Goal: Task Accomplishment & Management: Manage account settings

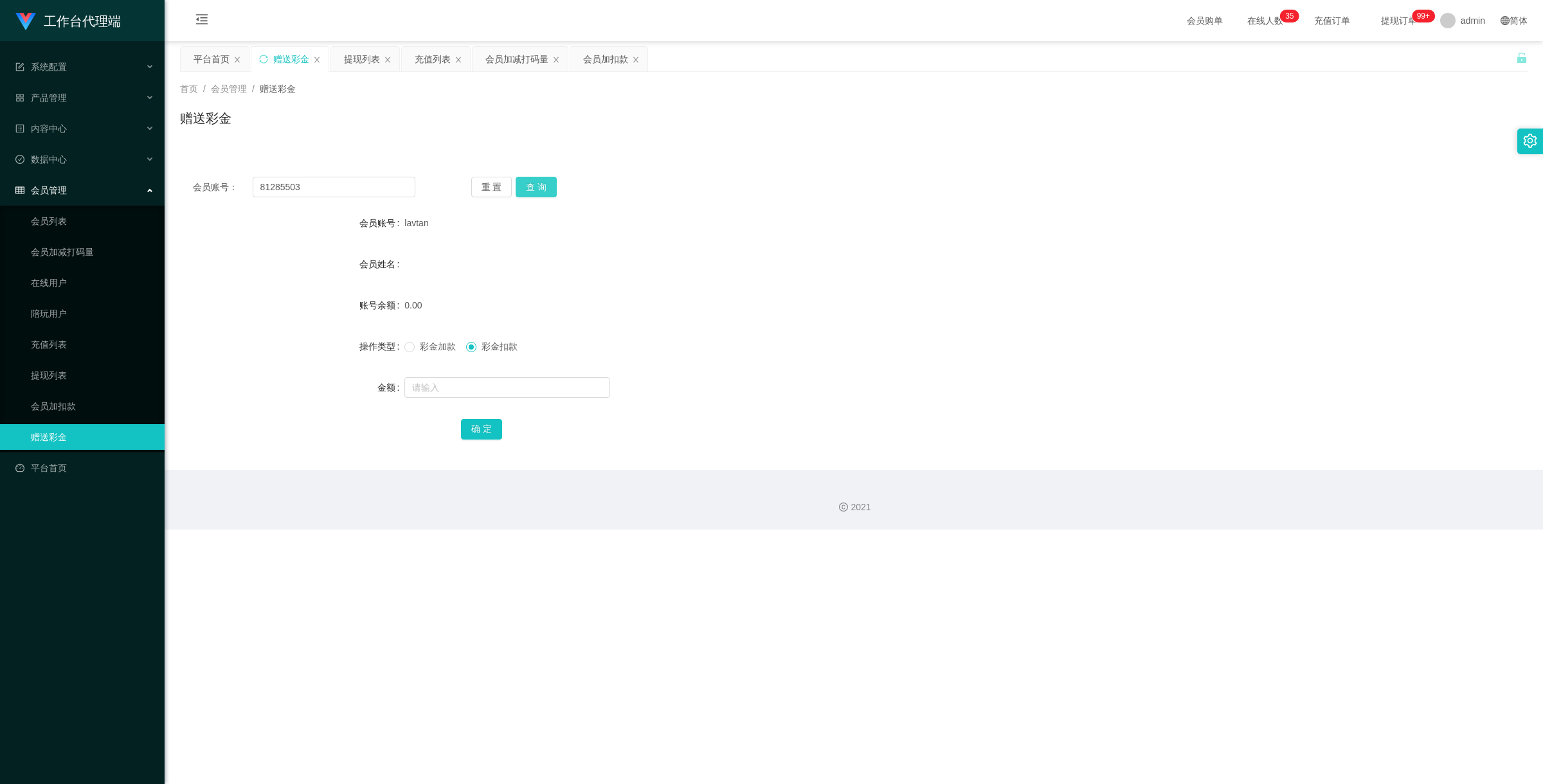
type input "81285503"
click at [535, 191] on button "查 询" at bounding box center [535, 186] width 41 height 21
click at [58, 342] on link "充值列表" at bounding box center [93, 344] width 124 height 26
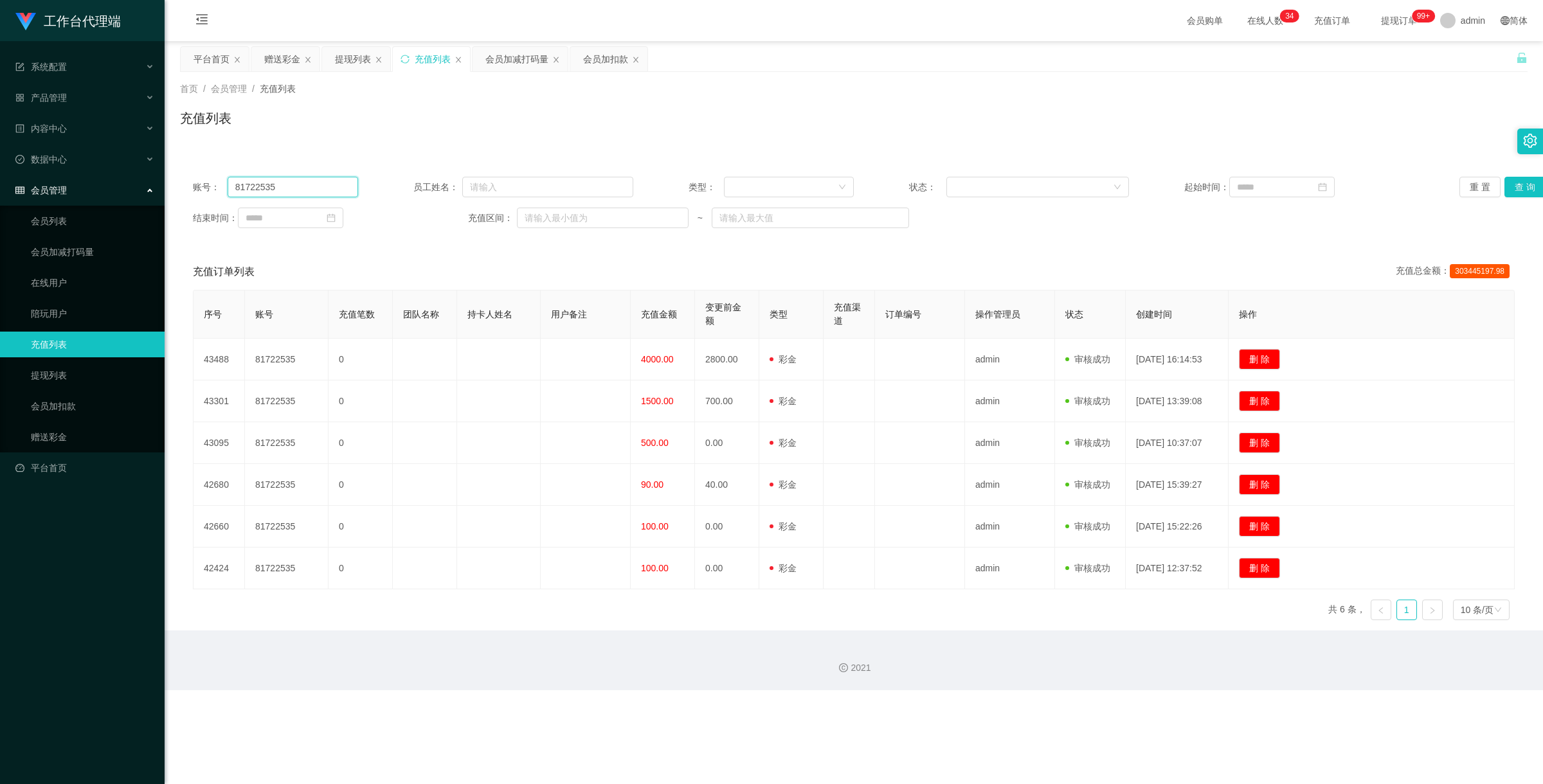
drag, startPoint x: 303, startPoint y: 191, endPoint x: 119, endPoint y: 181, distance: 184.3
click at [119, 181] on section "工作台代理端 系统配置 系统配置列表 管理员列表 管理员分组 systemPays 产品管理 产品列表 产品预设置 开奖记录 注单管理 即时注单 内容中心 站…" at bounding box center [771, 345] width 1543 height 690
paste input "285503"
type input "81285503"
click at [1508, 191] on button "查 询" at bounding box center [1525, 186] width 41 height 21
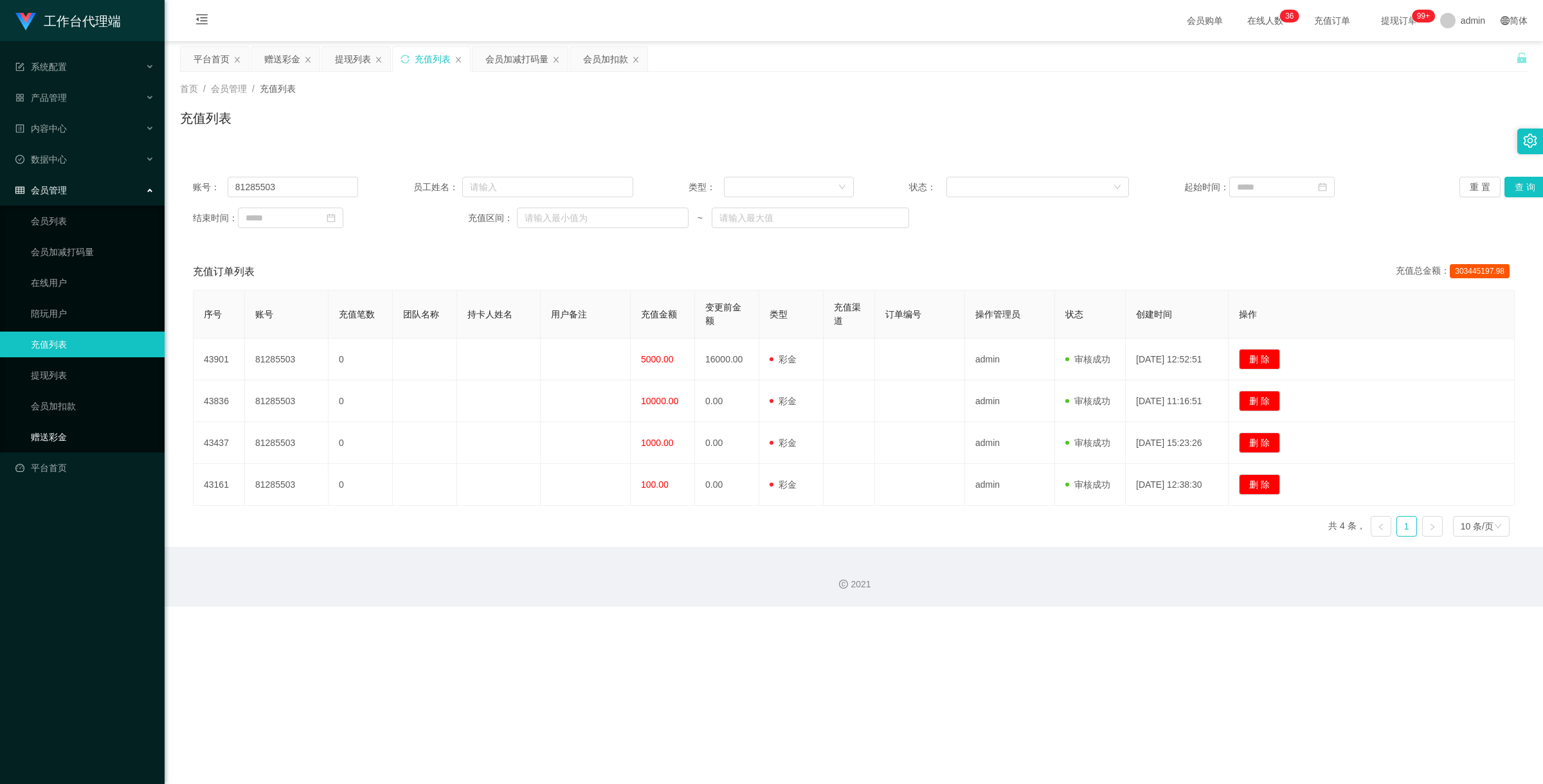
click at [64, 429] on link "赠送彩金" at bounding box center [93, 436] width 124 height 26
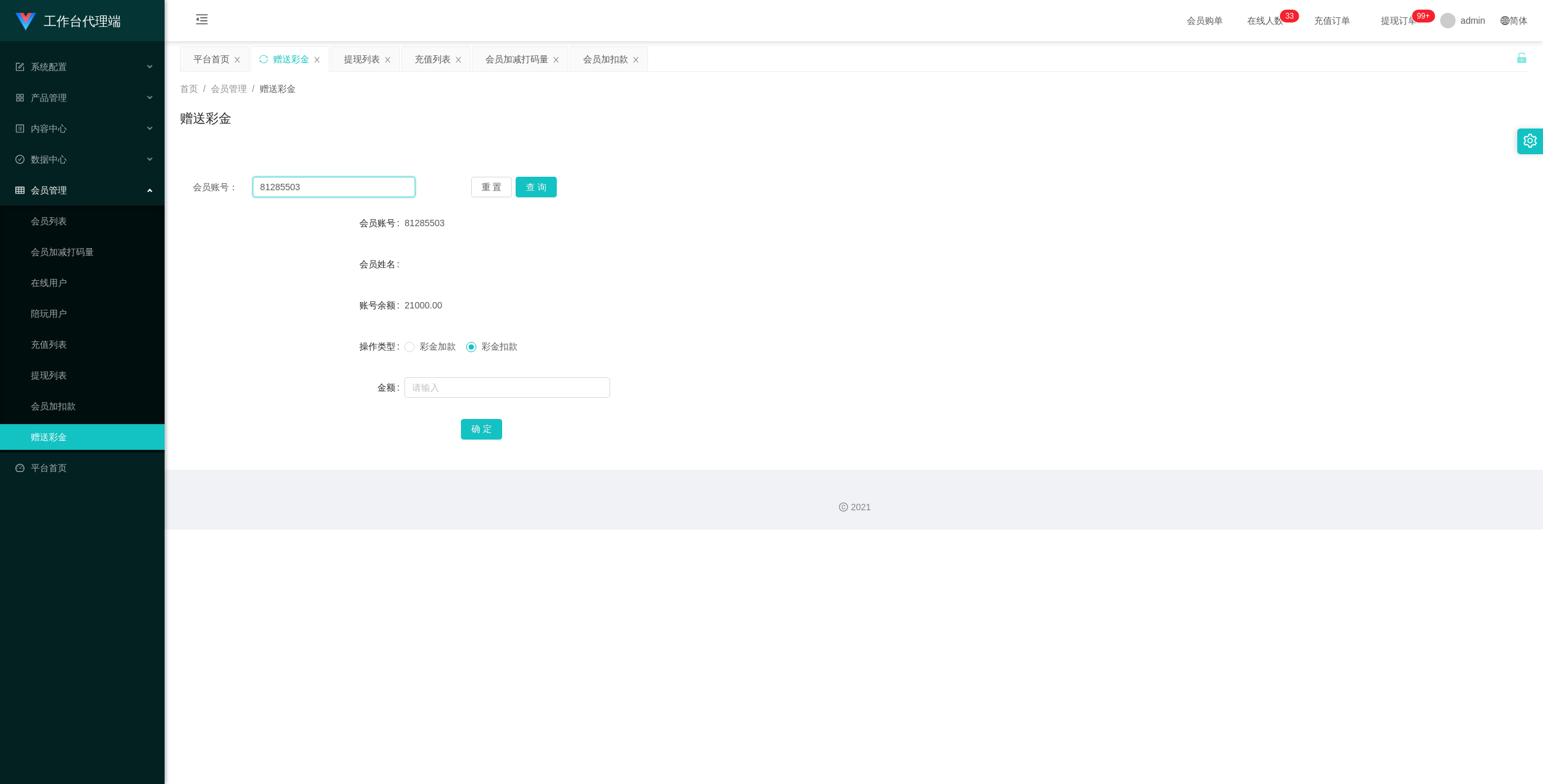
drag, startPoint x: 306, startPoint y: 187, endPoint x: 232, endPoint y: 165, distance: 77.2
click at [235, 167] on div "会员账号： 81285503 重 置 查 询 会员账号 81285503 会员姓名 账号余额 21000.00 操作类型 彩金加款 彩金扣款 金额 确 定" at bounding box center [853, 317] width 1347 height 306
paste input "19713473460"
type input "19713473460"
click at [535, 186] on button "查 询" at bounding box center [535, 186] width 41 height 21
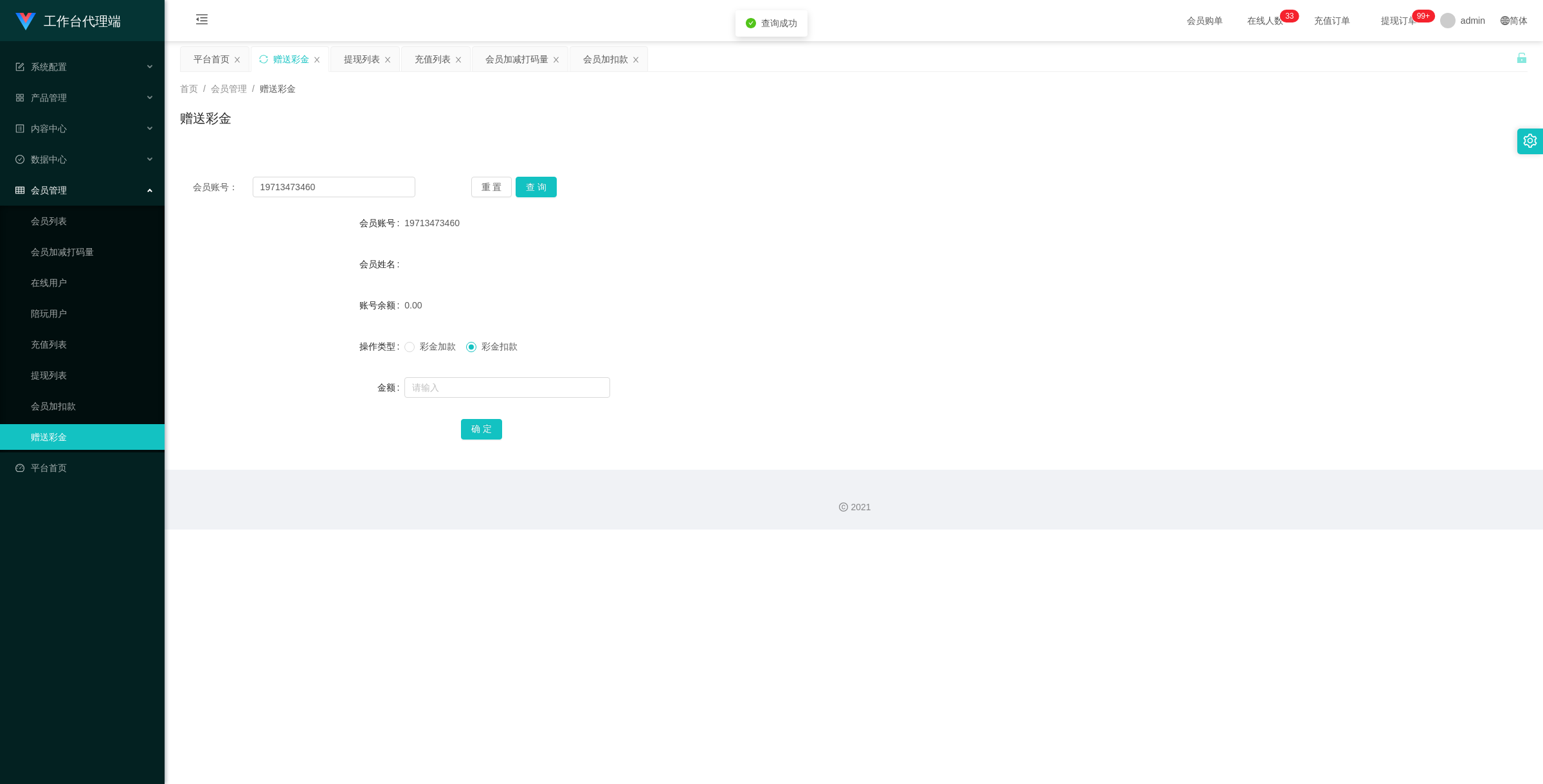
click at [416, 345] on span "彩金加款" at bounding box center [437, 346] width 46 height 10
click at [439, 384] on input "text" at bounding box center [507, 387] width 206 height 21
type input "100"
click at [484, 435] on button "确 定" at bounding box center [481, 429] width 41 height 21
drag, startPoint x: 333, startPoint y: 185, endPoint x: 226, endPoint y: 157, distance: 110.6
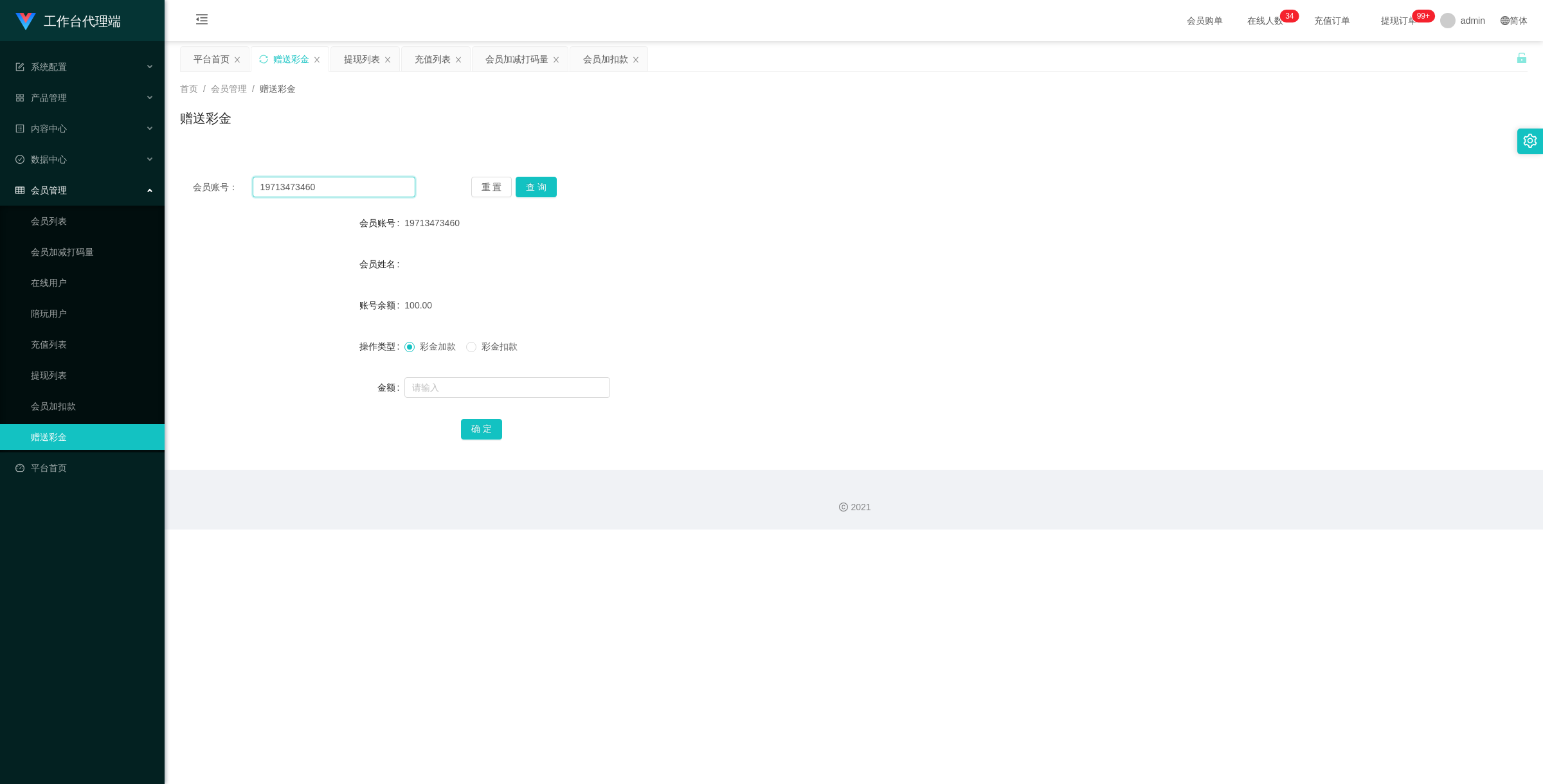
click at [238, 161] on div "会员账号： 19713473460 重 置 查 询 会员账号 19713473460 会员姓名 账号余额 100.00 操作类型 彩金加款 彩金扣款 金额 确…" at bounding box center [853, 309] width 1347 height 321
paste input "81285503"
type input "81285503"
click at [529, 184] on button "查 询" at bounding box center [535, 186] width 41 height 21
click at [85, 405] on link "会员加扣款" at bounding box center [93, 405] width 124 height 26
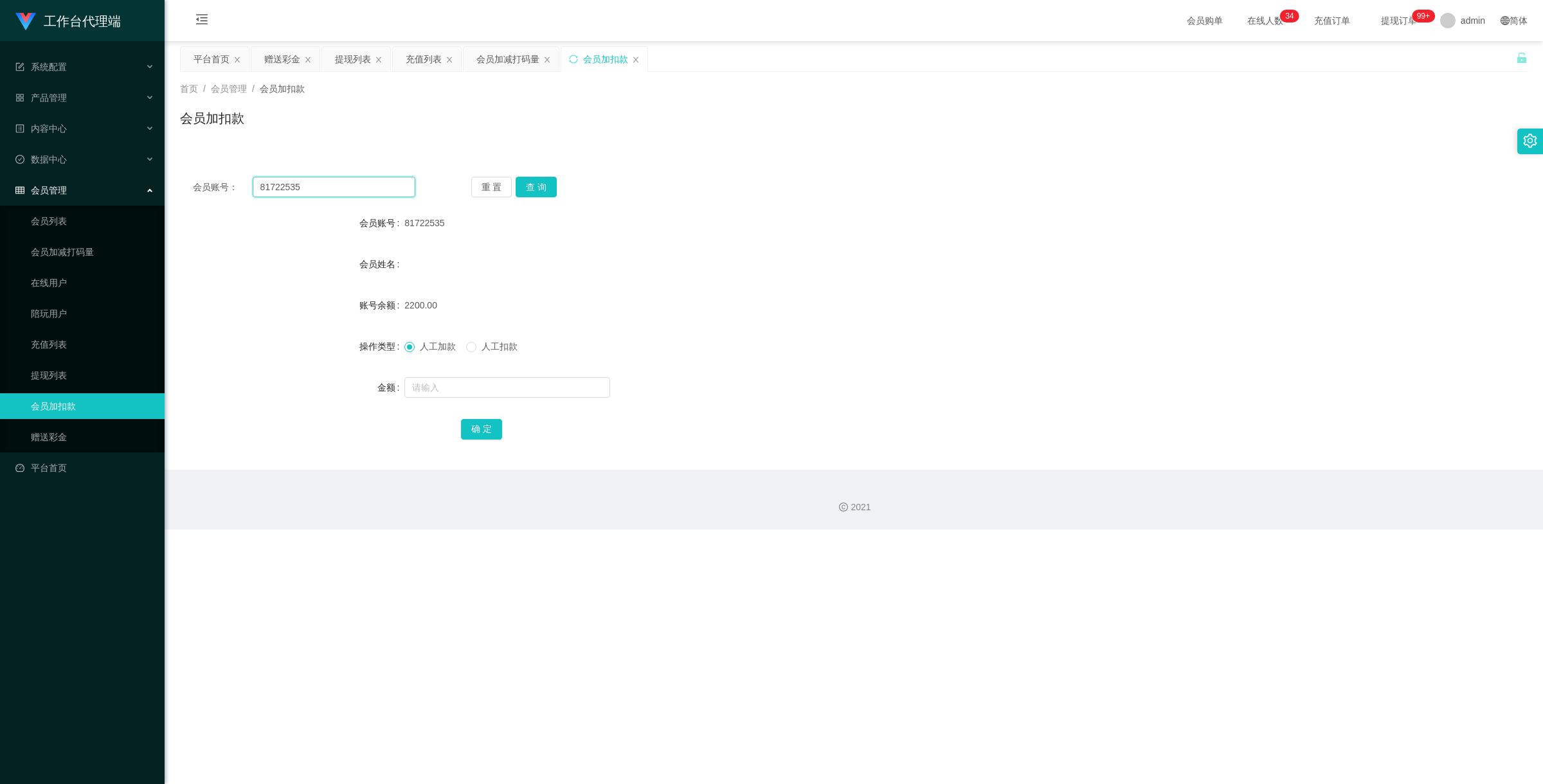
drag, startPoint x: 328, startPoint y: 183, endPoint x: 152, endPoint y: 187, distance: 176.0
click at [152, 187] on section "工作台代理端 系统配置 系统配置列表 管理员列表 管理员分组 systemPays 产品管理 产品列表 产品预设置 开奖记录 注单管理 即时注单 内容中心 站…" at bounding box center [771, 264] width 1543 height 529
paste input "285503"
type input "81285503"
click at [544, 183] on button "查 询" at bounding box center [535, 186] width 41 height 21
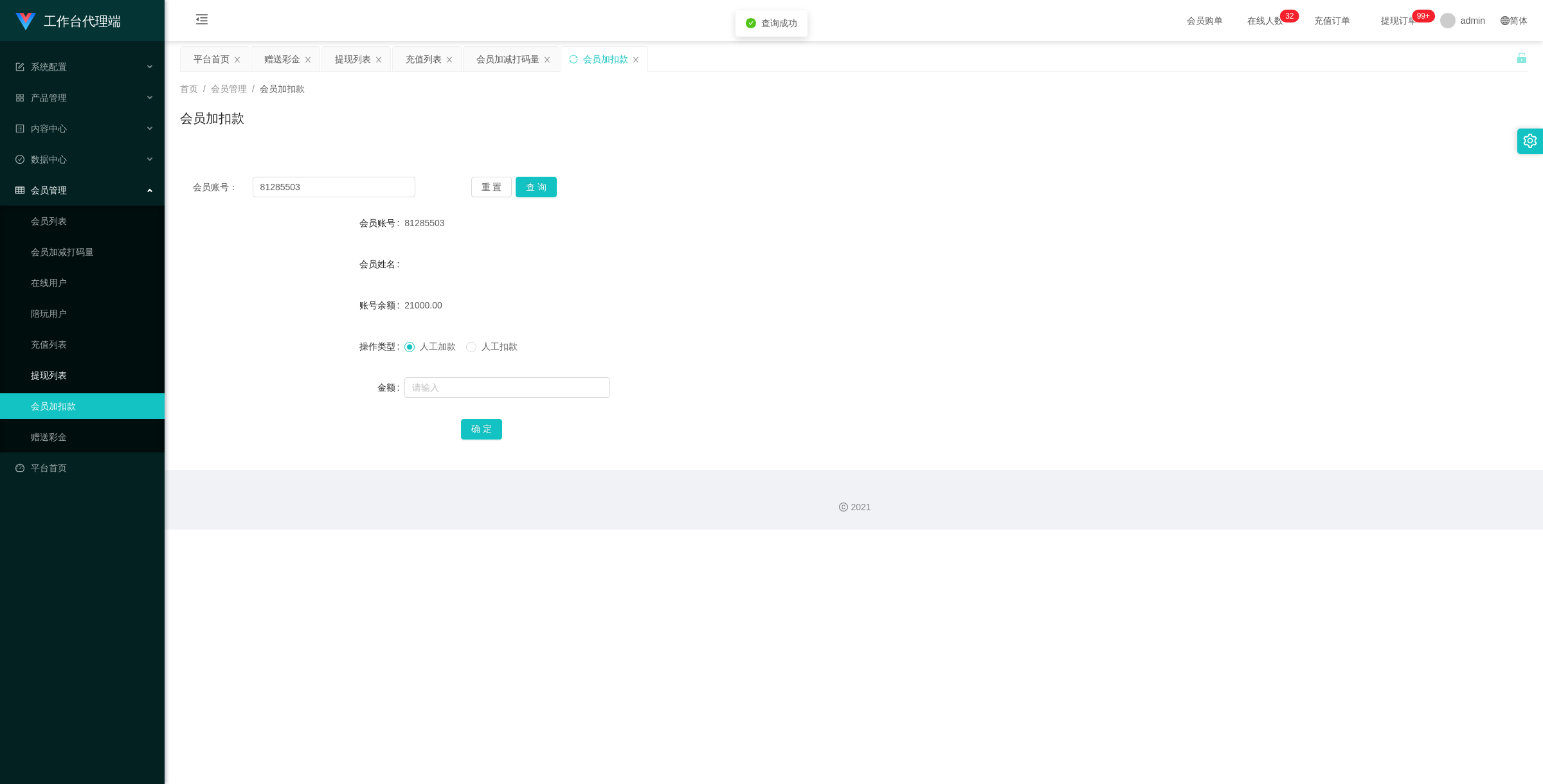
click at [79, 363] on link "提现列表" at bounding box center [93, 375] width 124 height 26
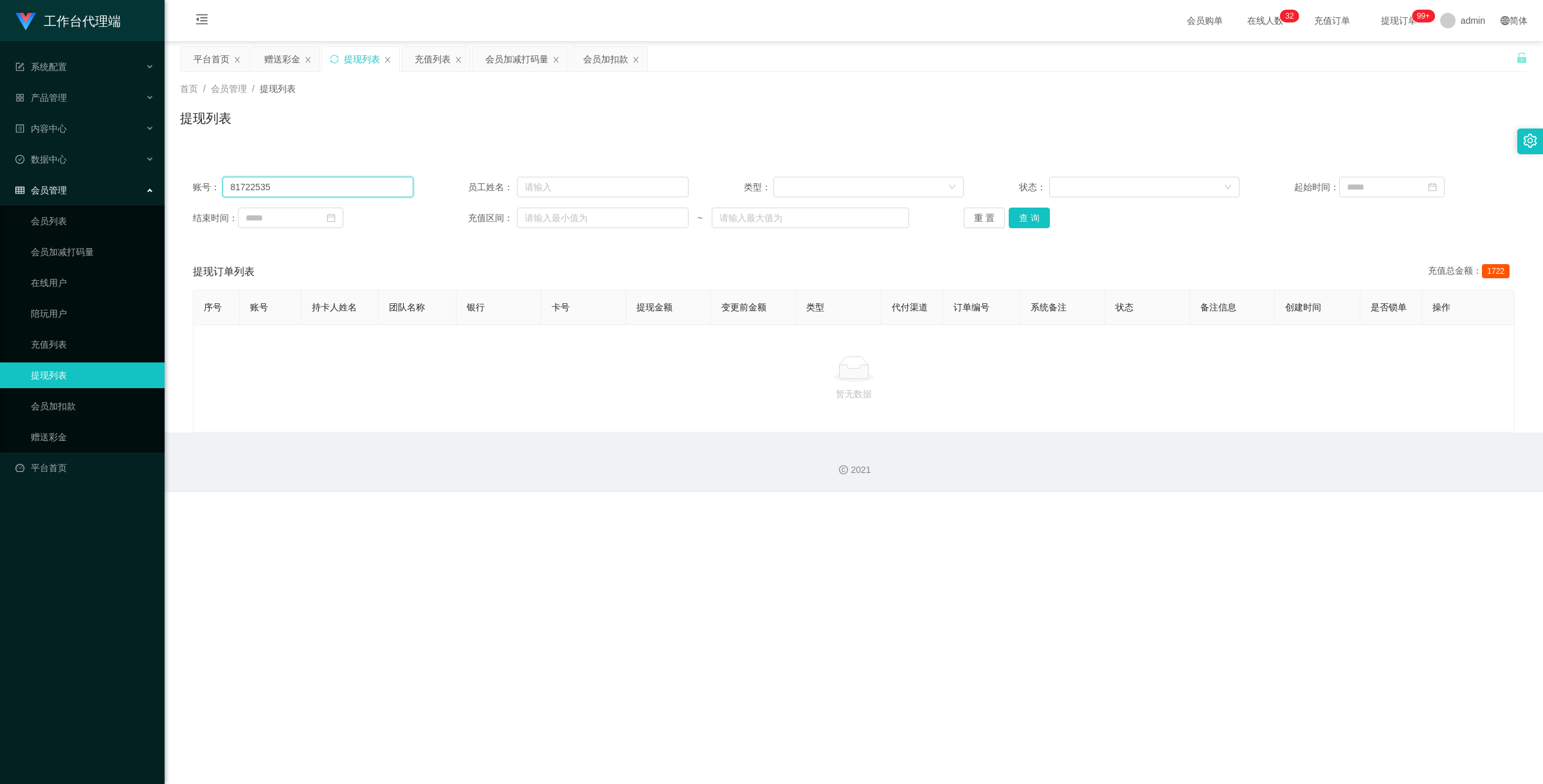
drag, startPoint x: 285, startPoint y: 187, endPoint x: 183, endPoint y: 171, distance: 103.2
click at [157, 175] on section "工作台代理端 系统配置 系统配置列表 管理员列表 管理员分组 systemPays 产品管理 产品列表 产品预设置 开奖记录 注单管理 即时注单 内容中心 站…" at bounding box center [771, 246] width 1543 height 492
paste input "285503"
type input "81285503"
click at [1019, 207] on button "查 询" at bounding box center [1029, 217] width 41 height 21
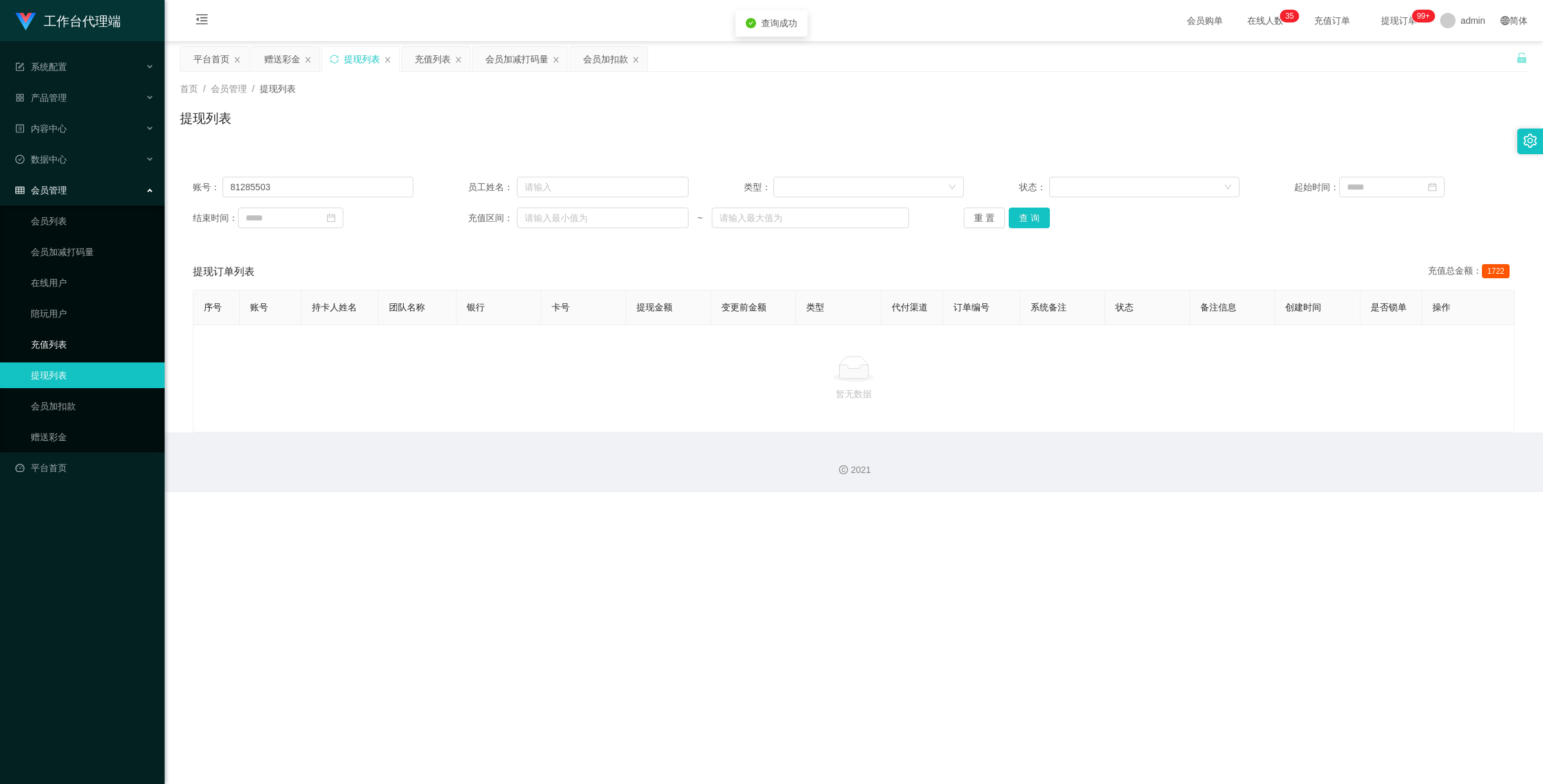
drag, startPoint x: 94, startPoint y: 338, endPoint x: 393, endPoint y: 260, distance: 309.0
click at [94, 338] on link "充值列表" at bounding box center [93, 344] width 124 height 26
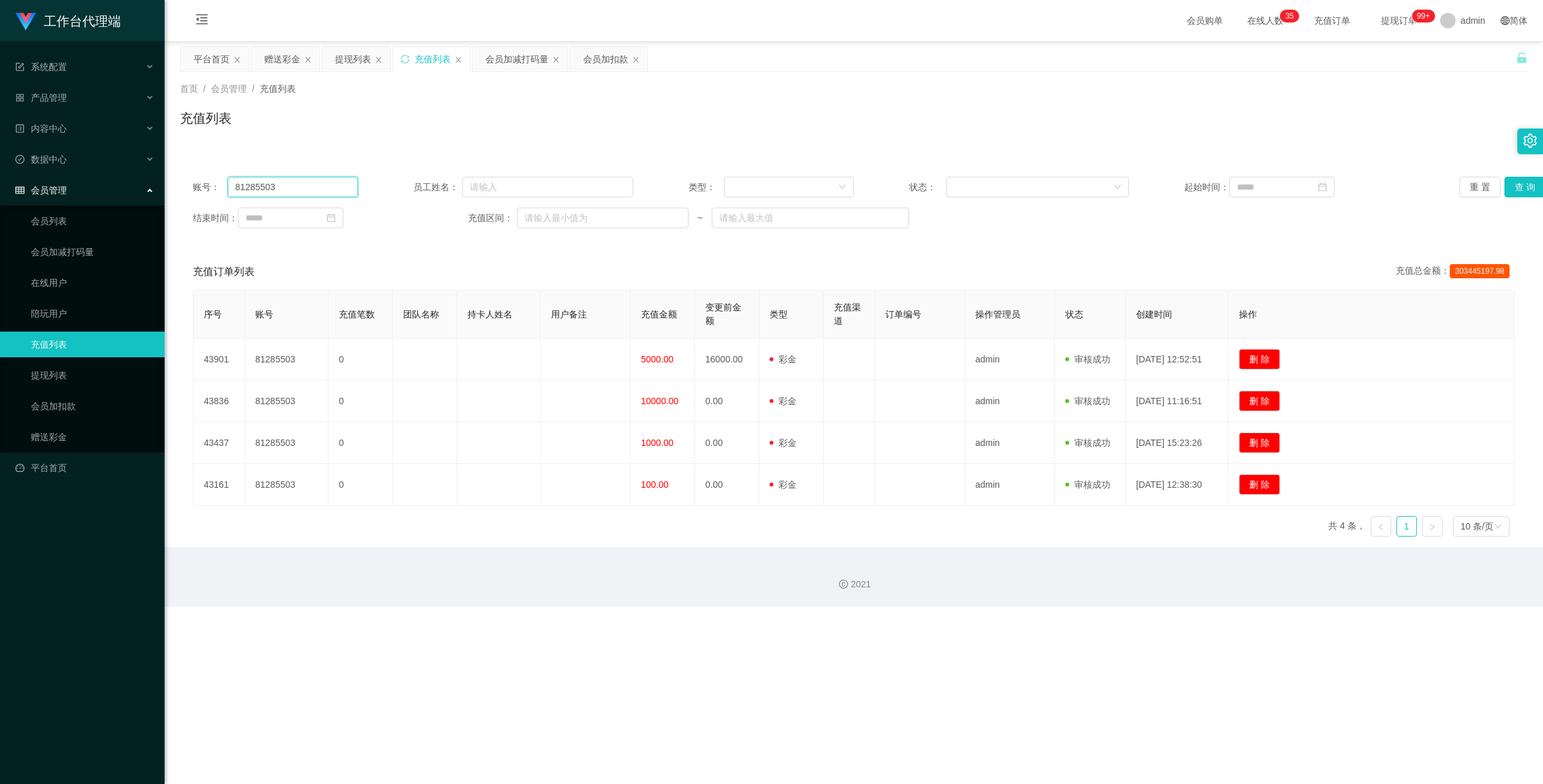
click at [202, 183] on div "账号： 81285503" at bounding box center [276, 186] width 166 height 21
click at [1519, 185] on button "查 询" at bounding box center [1525, 186] width 41 height 21
click at [63, 438] on link "赠送彩金" at bounding box center [93, 436] width 124 height 26
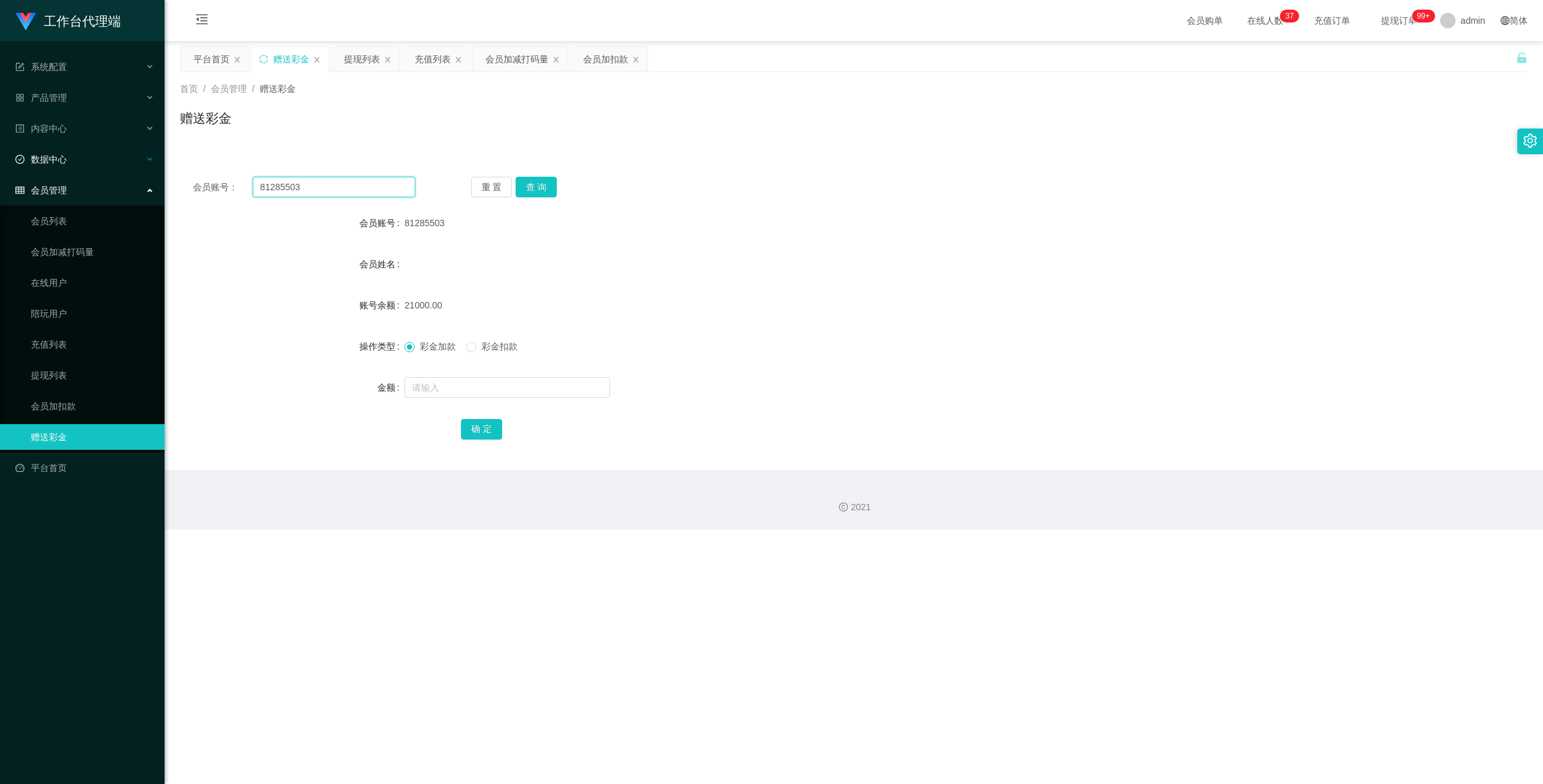
drag, startPoint x: 325, startPoint y: 187, endPoint x: 149, endPoint y: 146, distance: 180.7
click at [171, 152] on main "关闭左侧 关闭右侧 关闭其它 刷新页面 平台首页 赠送彩金 提现列表 充值列表 会员加减打码量 会员加扣款 首页 / 会员管理 / 赠送彩金 / 赠送彩金 会…" at bounding box center [854, 255] width 1378 height 429
paste input "19713473460"
type input "19713473460"
click at [541, 193] on button "查 询" at bounding box center [535, 186] width 41 height 21
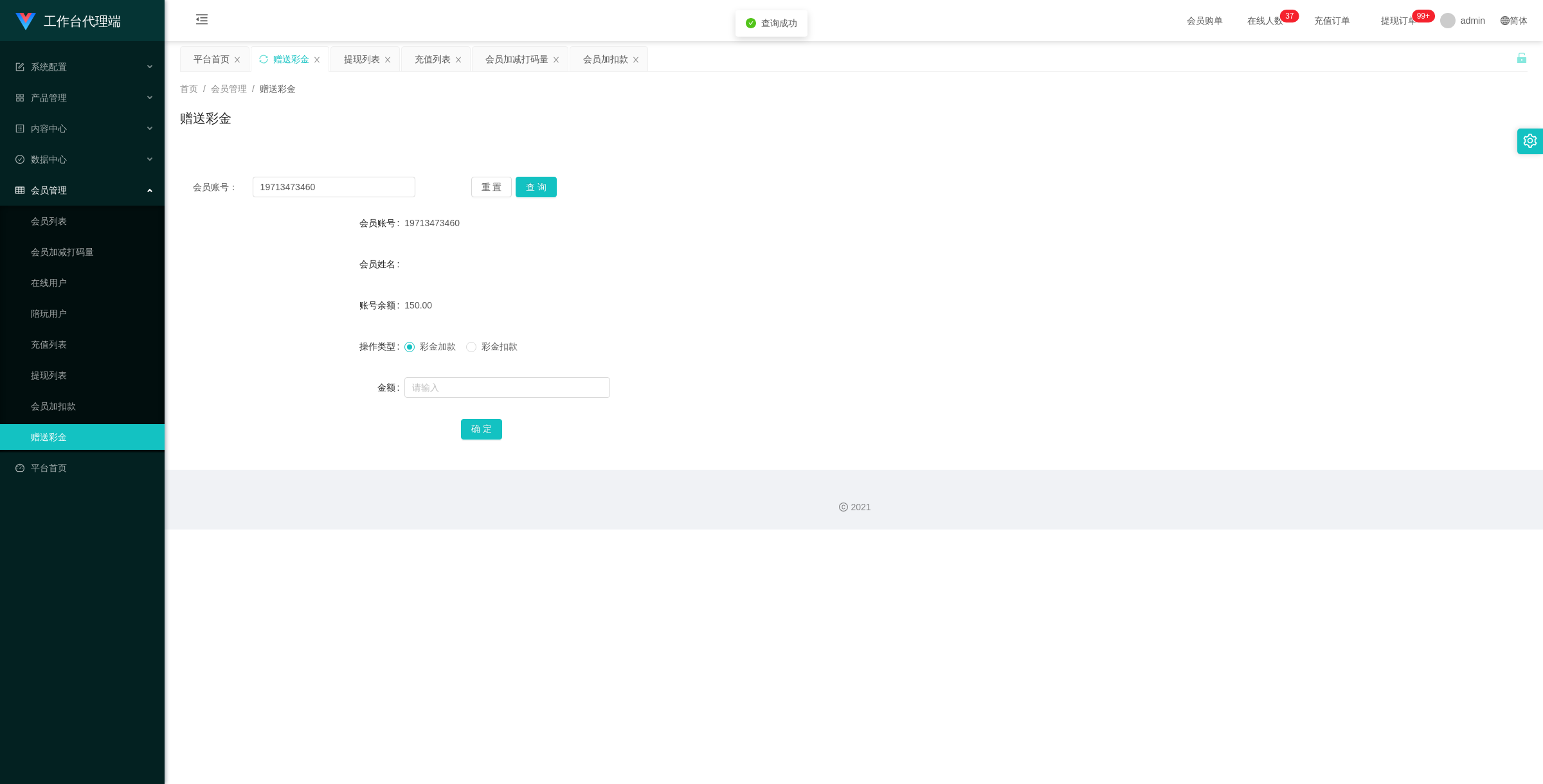
click at [488, 339] on div "彩金加款 彩金扣款" at bounding box center [797, 346] width 786 height 26
click at [488, 348] on span "彩金扣款" at bounding box center [499, 346] width 46 height 10
click at [490, 384] on input "text" at bounding box center [507, 387] width 206 height 21
type input "150"
click at [471, 437] on button "确 定" at bounding box center [481, 429] width 41 height 21
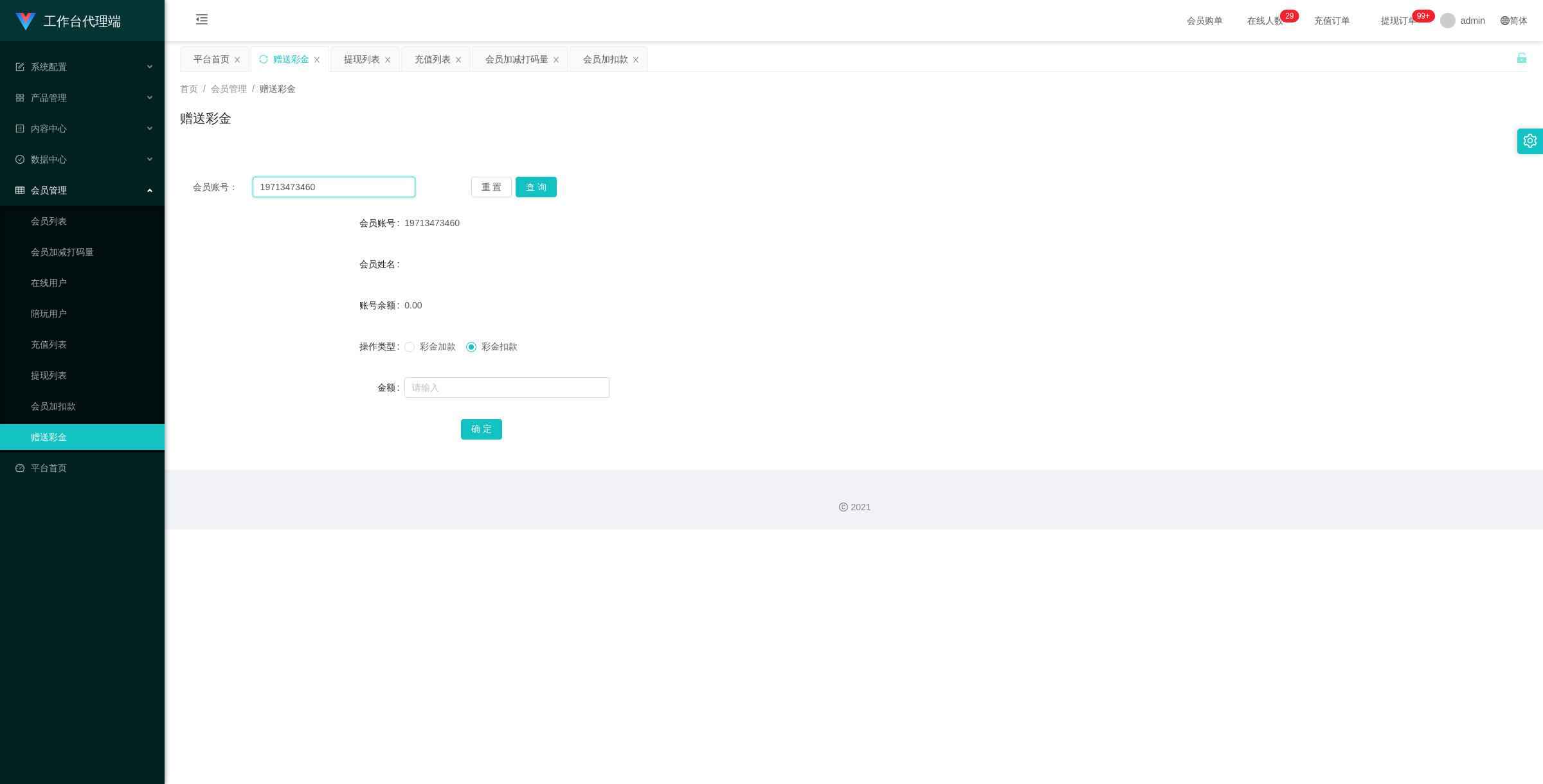
click at [283, 165] on div "会员账号： 19713473460 重 置 查 询 会员账号 19713473460 会员姓名 账号余额 0.00 操作类型 彩金加款 彩金扣款 金额 确 定" at bounding box center [853, 317] width 1347 height 306
click at [322, 195] on input "19713473460" at bounding box center [334, 186] width 162 height 21
drag, startPoint x: 330, startPoint y: 187, endPoint x: 171, endPoint y: 152, distance: 162.8
click at [171, 152] on main "关闭左侧 关闭右侧 关闭其它 刷新页面 平台首页 赠送彩金 提现列表 充值列表 会员加减打码量 会员加扣款 首页 / 会员管理 / 赠送彩金 / 赠送彩金 会…" at bounding box center [854, 255] width 1378 height 429
paste input "81285503"
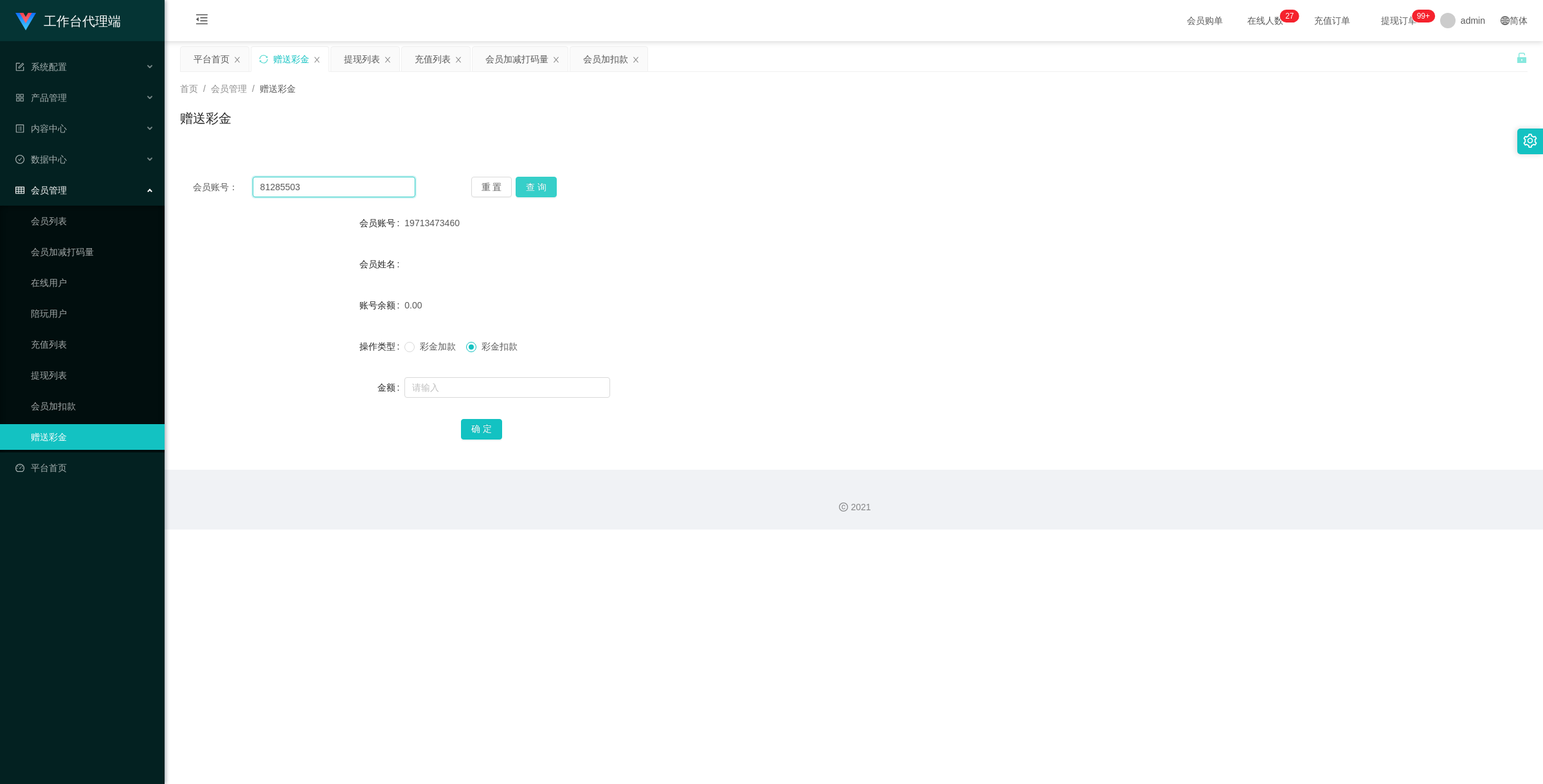
type input "81285503"
click at [549, 187] on button "查 询" at bounding box center [535, 186] width 41 height 21
click at [447, 390] on input "text" at bounding box center [507, 387] width 206 height 21
type input "25000"
click at [477, 435] on button "确 定" at bounding box center [481, 429] width 41 height 21
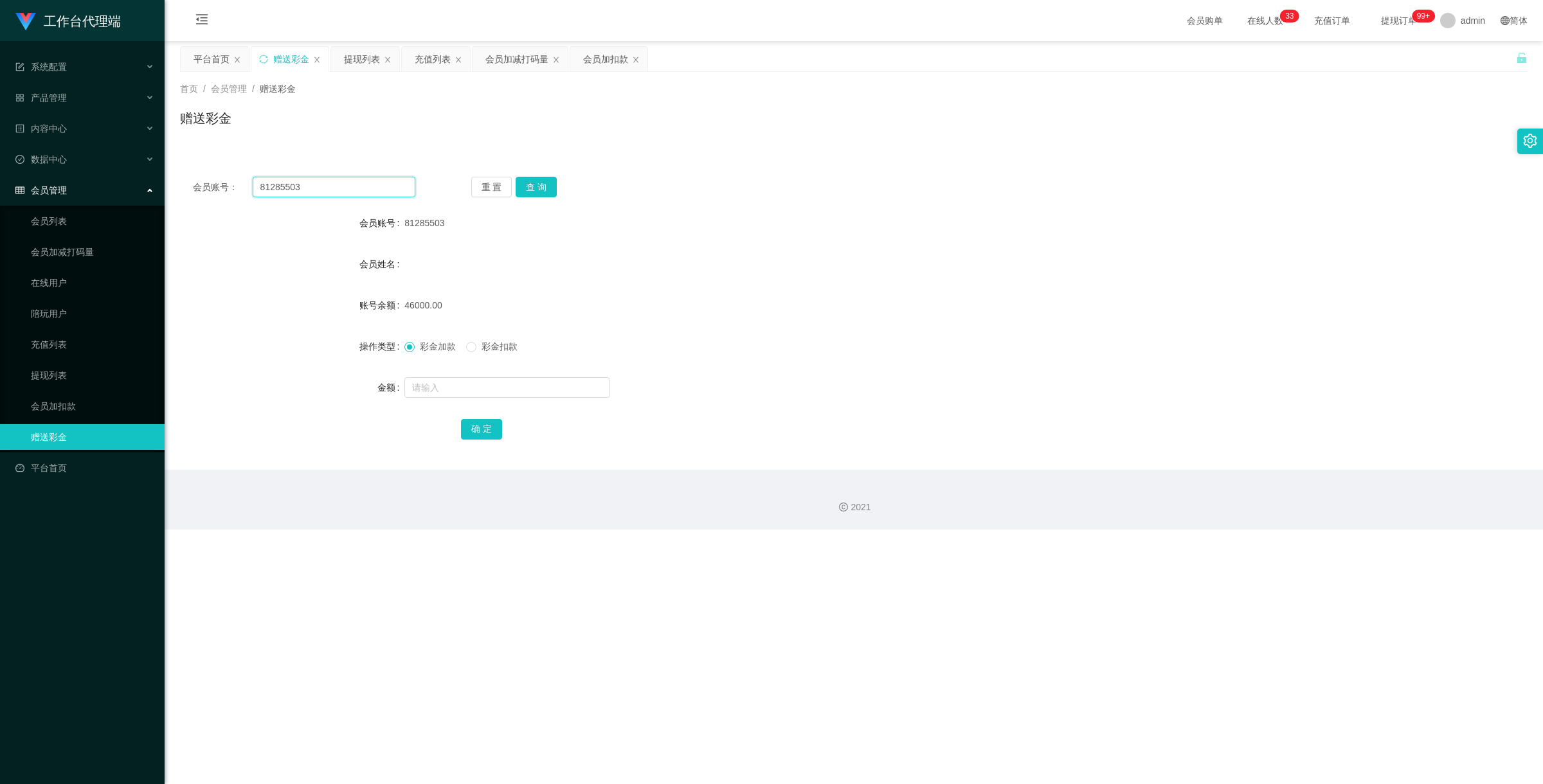
drag, startPoint x: 313, startPoint y: 188, endPoint x: 235, endPoint y: 169, distance: 80.3
click at [235, 169] on div "会员账号： 81285503 重 置 查 询 会员账号 81285503 会员姓名 账号余额 46000.00 操作类型 彩金加款 彩金扣款 金额 确 定" at bounding box center [853, 317] width 1347 height 306
paste input "TH2232"
type input "TH2232"
click at [540, 187] on button "查 询" at bounding box center [535, 186] width 41 height 21
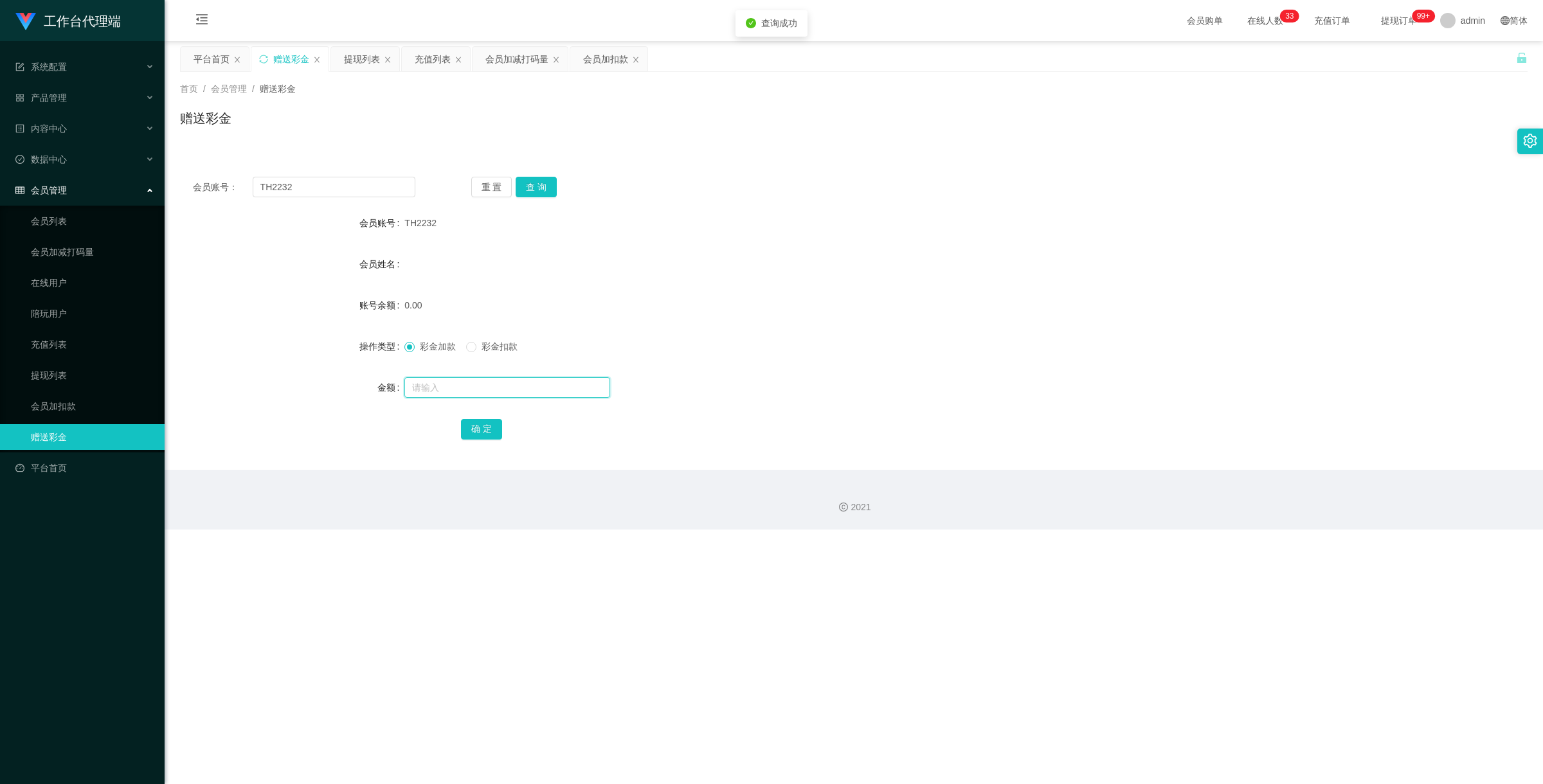
click at [460, 387] on input "text" at bounding box center [507, 387] width 206 height 21
paste input "TH2232"
type input "T"
type input "100"
click at [481, 427] on button "确 定" at bounding box center [481, 429] width 41 height 21
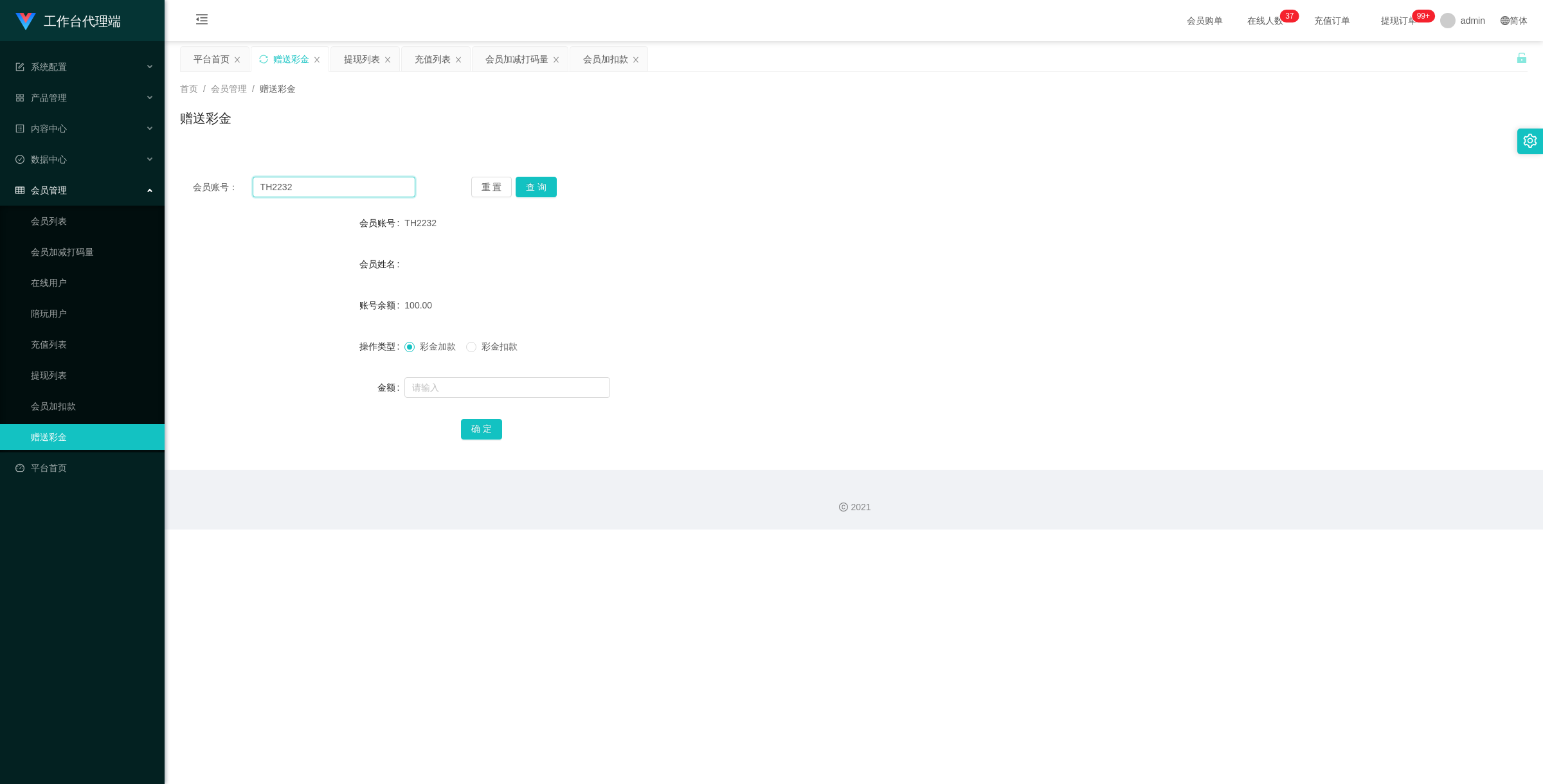
drag, startPoint x: 318, startPoint y: 187, endPoint x: 183, endPoint y: 154, distance: 139.0
click at [203, 160] on div "会员账号： TH2232 重 置 查 询 会员账号 TH2232 会员姓名 账号余额 100.00 操作类型 彩金加款 彩金扣款 金额 确 定" at bounding box center [853, 309] width 1347 height 321
paste input "lavtan"
type input "lavtan"
click at [526, 190] on button "查 询" at bounding box center [535, 186] width 41 height 21
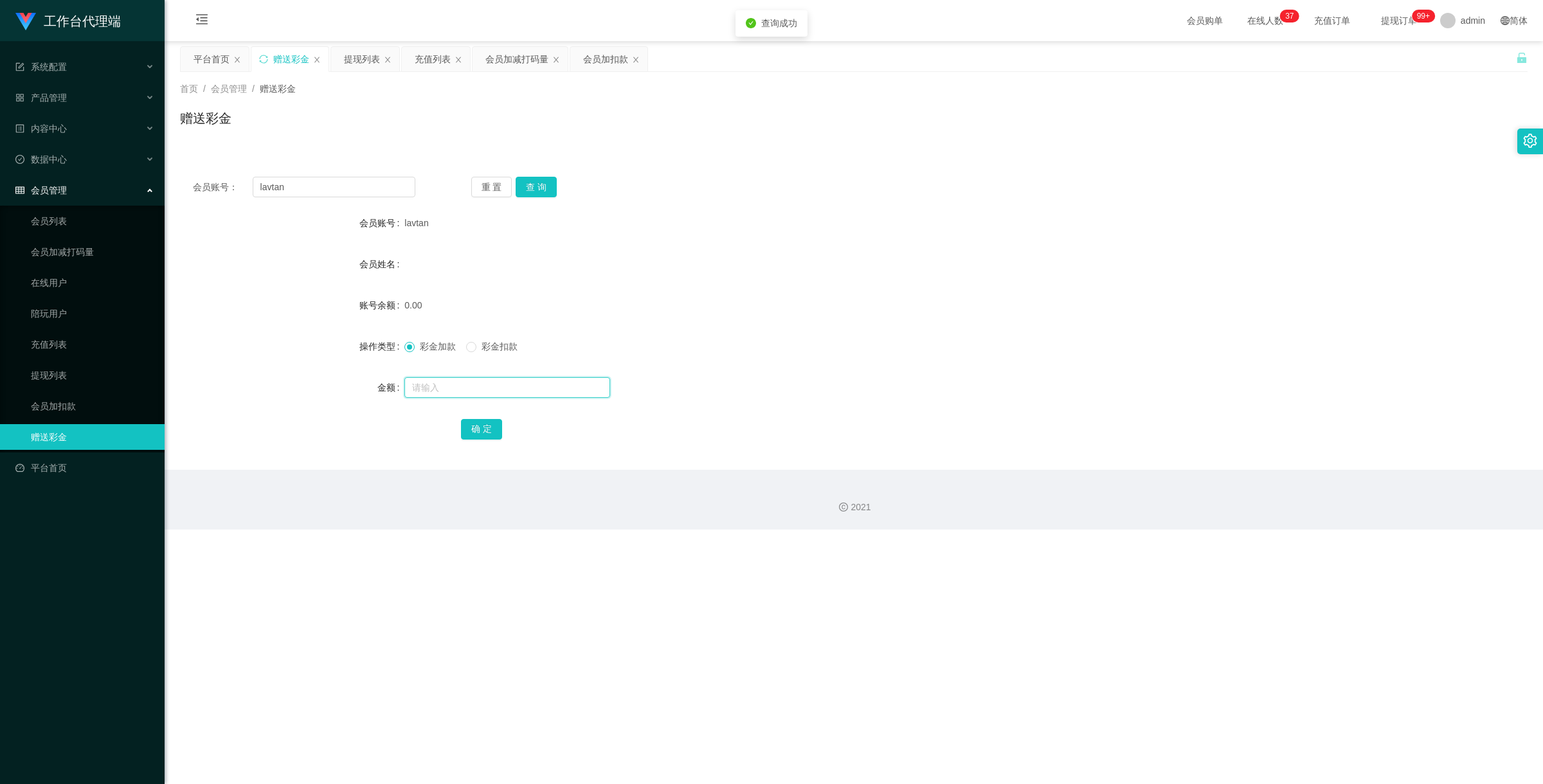
click at [480, 383] on input "text" at bounding box center [507, 387] width 206 height 21
type input "100"
click at [496, 429] on button "确 定" at bounding box center [481, 429] width 41 height 21
drag, startPoint x: 324, startPoint y: 181, endPoint x: 229, endPoint y: 165, distance: 96.3
click at [229, 165] on div "会员账号： [PERSON_NAME] 重 置 查 询 会员账号 lavtan 会员姓名 账号余额 100.00 操作类型 彩金加款 彩金扣款 金额 确 定" at bounding box center [853, 317] width 1347 height 306
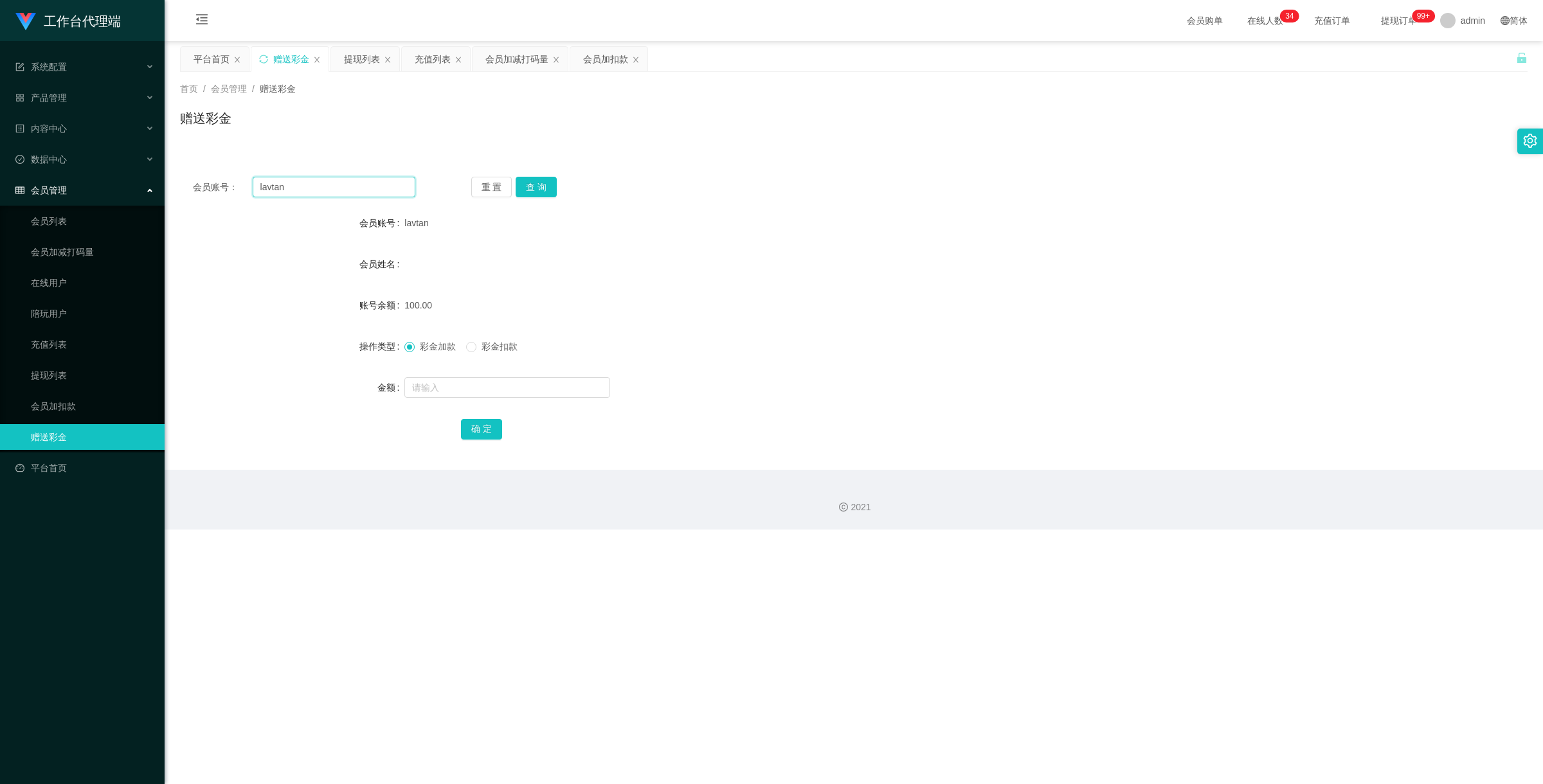
paste input "81285503"
type input "81285503"
click at [532, 185] on button "查 询" at bounding box center [535, 186] width 41 height 21
click at [69, 376] on link "提现列表" at bounding box center [93, 375] width 124 height 26
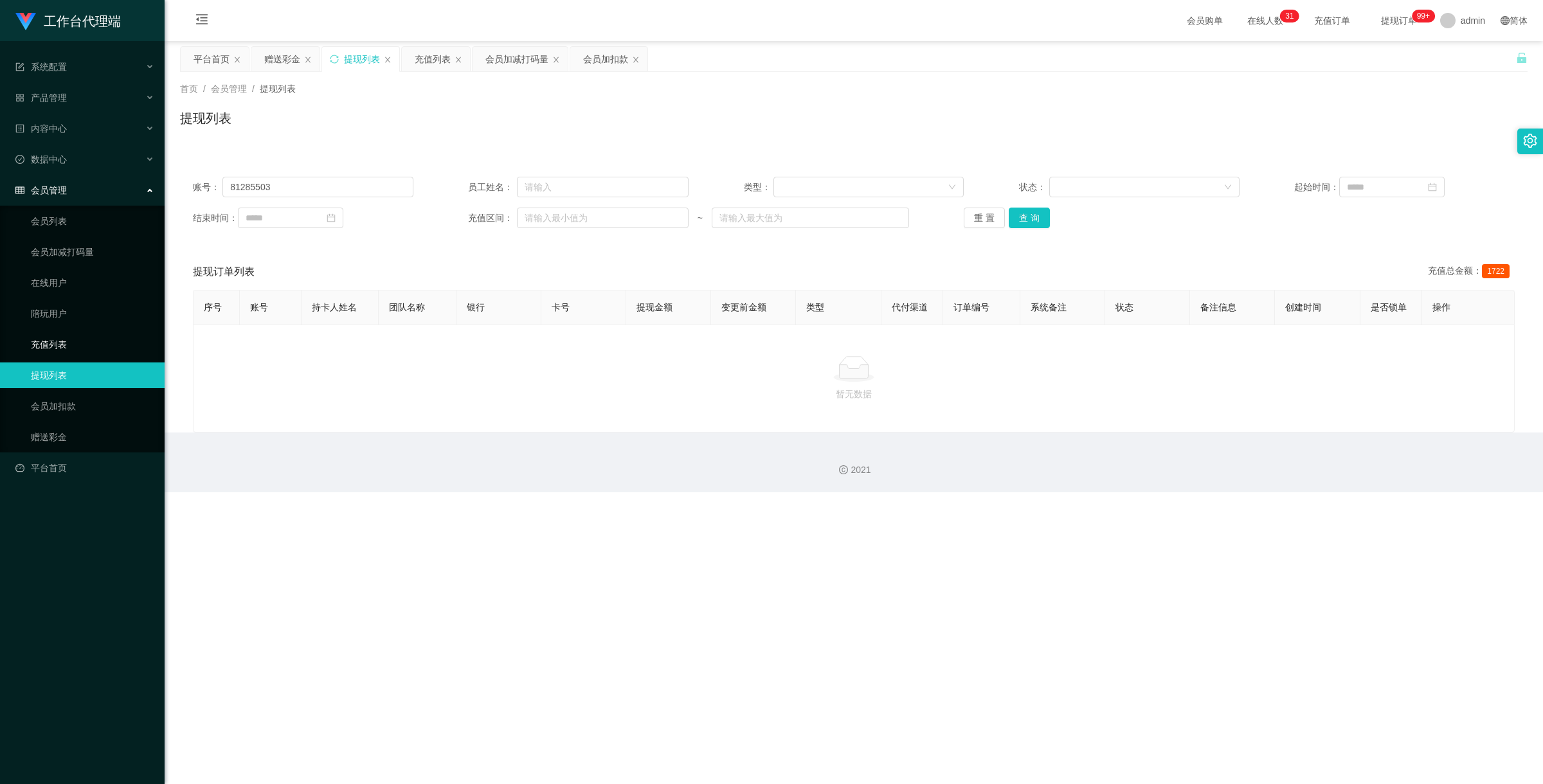
click at [59, 344] on link "充值列表" at bounding box center [93, 344] width 124 height 26
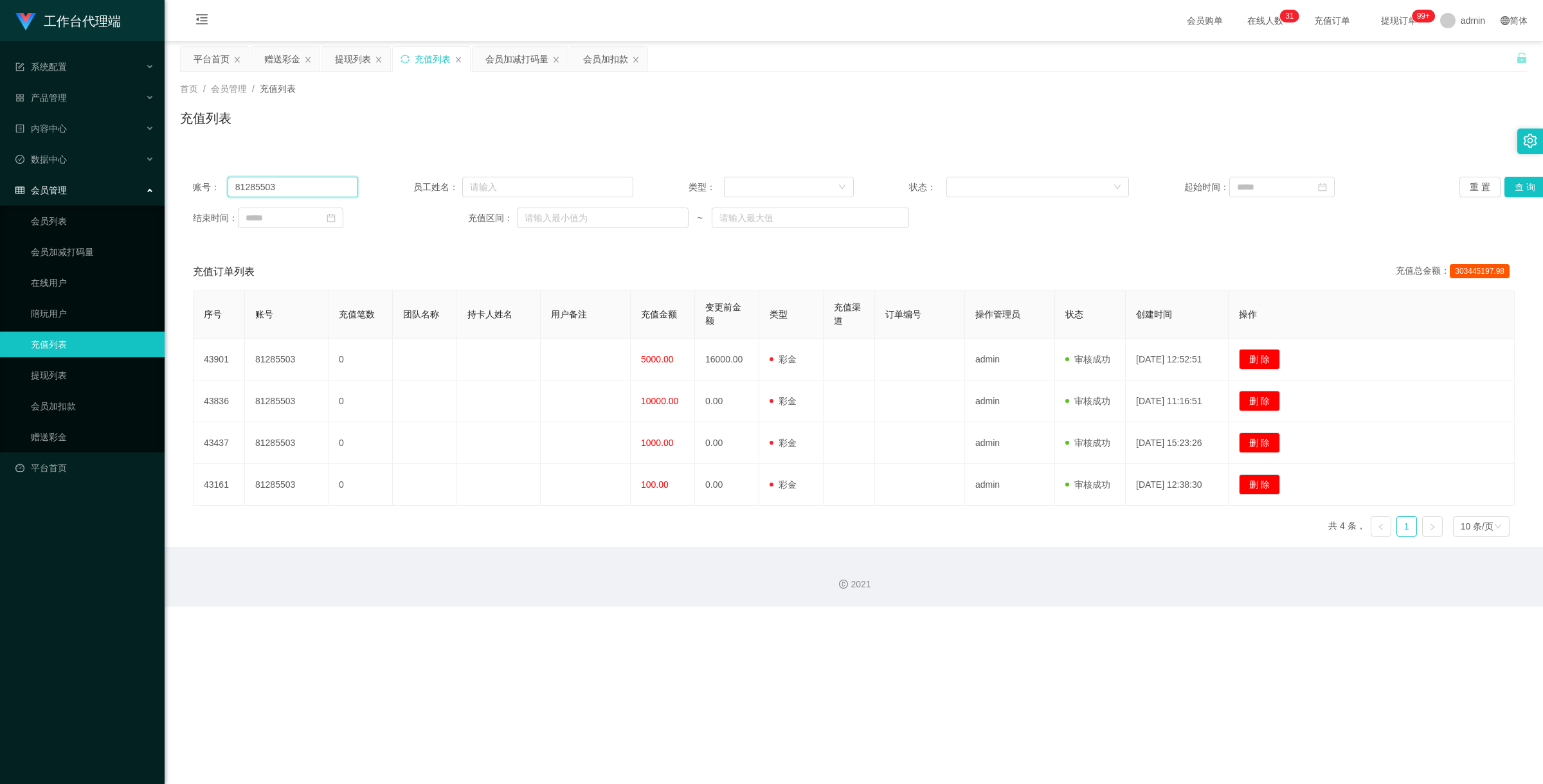
drag, startPoint x: 294, startPoint y: 185, endPoint x: 190, endPoint y: 191, distance: 104.2
click at [190, 191] on div "账号： 81285503 员工姓名： 类型： 状态： 起始时间： 重 置 查 询 结束时间： 充值区间： ~" at bounding box center [853, 202] width 1347 height 77
click at [1510, 191] on button "查 询" at bounding box center [1525, 186] width 41 height 21
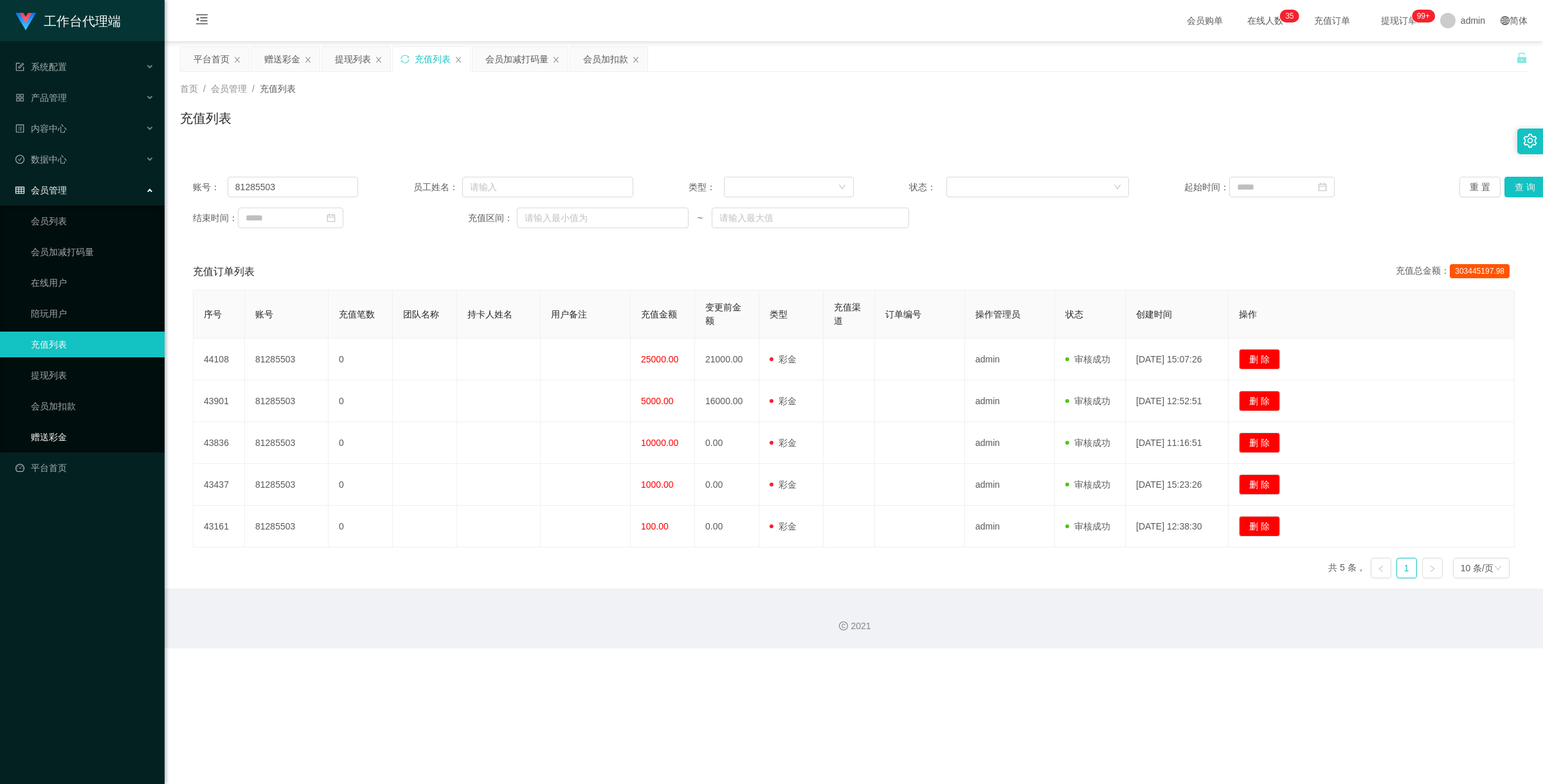
click at [74, 431] on link "赠送彩金" at bounding box center [93, 436] width 124 height 26
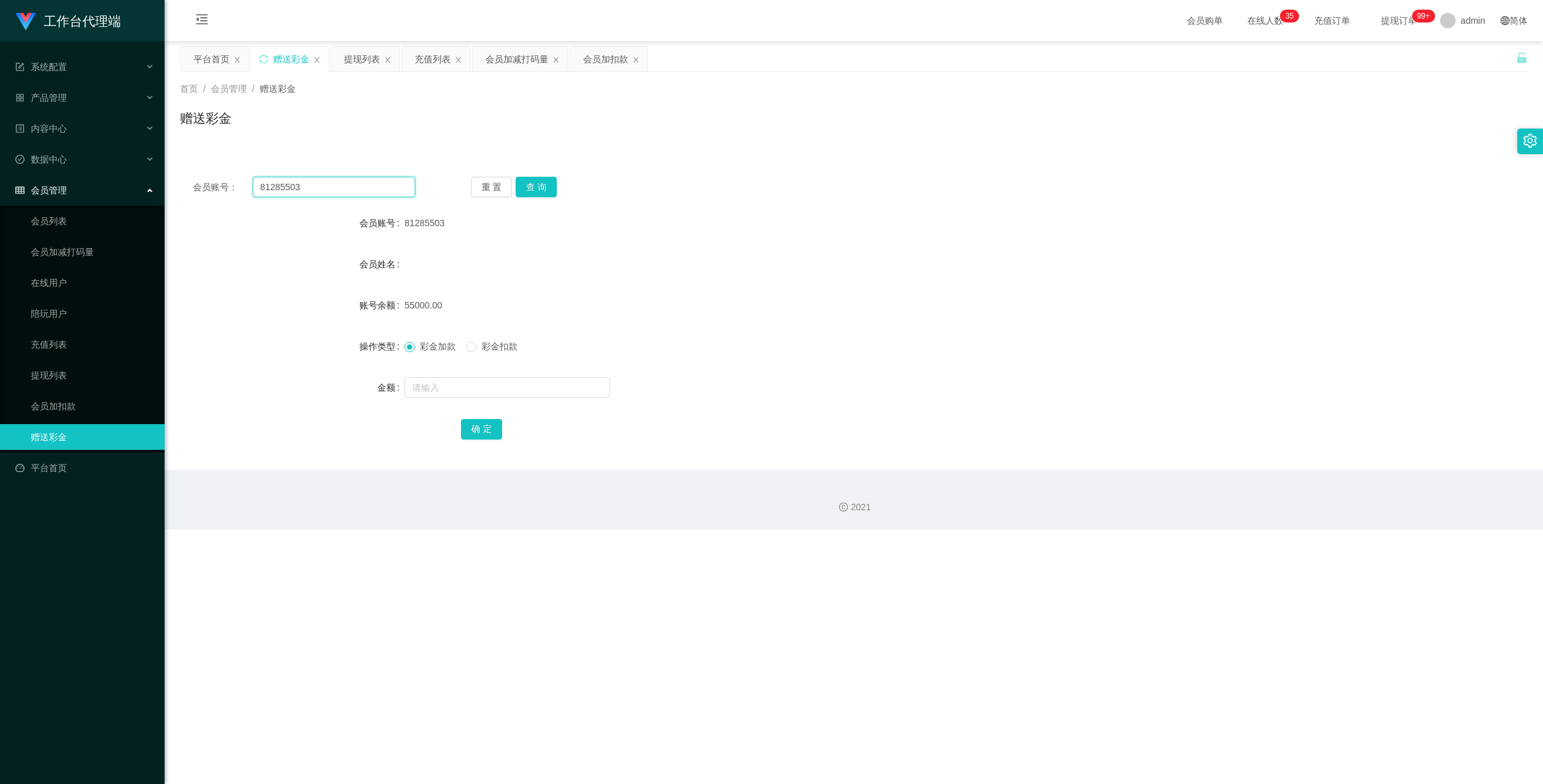
drag, startPoint x: 312, startPoint y: 182, endPoint x: 207, endPoint y: 151, distance: 109.5
click at [207, 151] on div "会员账号： 81285503 重 置 查 询 会员账号 81285503 会员姓名 账号余额 55000.00 操作类型 彩金加款 彩金扣款 金额 确 定" at bounding box center [853, 309] width 1347 height 321
paste input "TH2232"
type input "TH2232"
click at [542, 177] on button "查 询" at bounding box center [535, 186] width 41 height 21
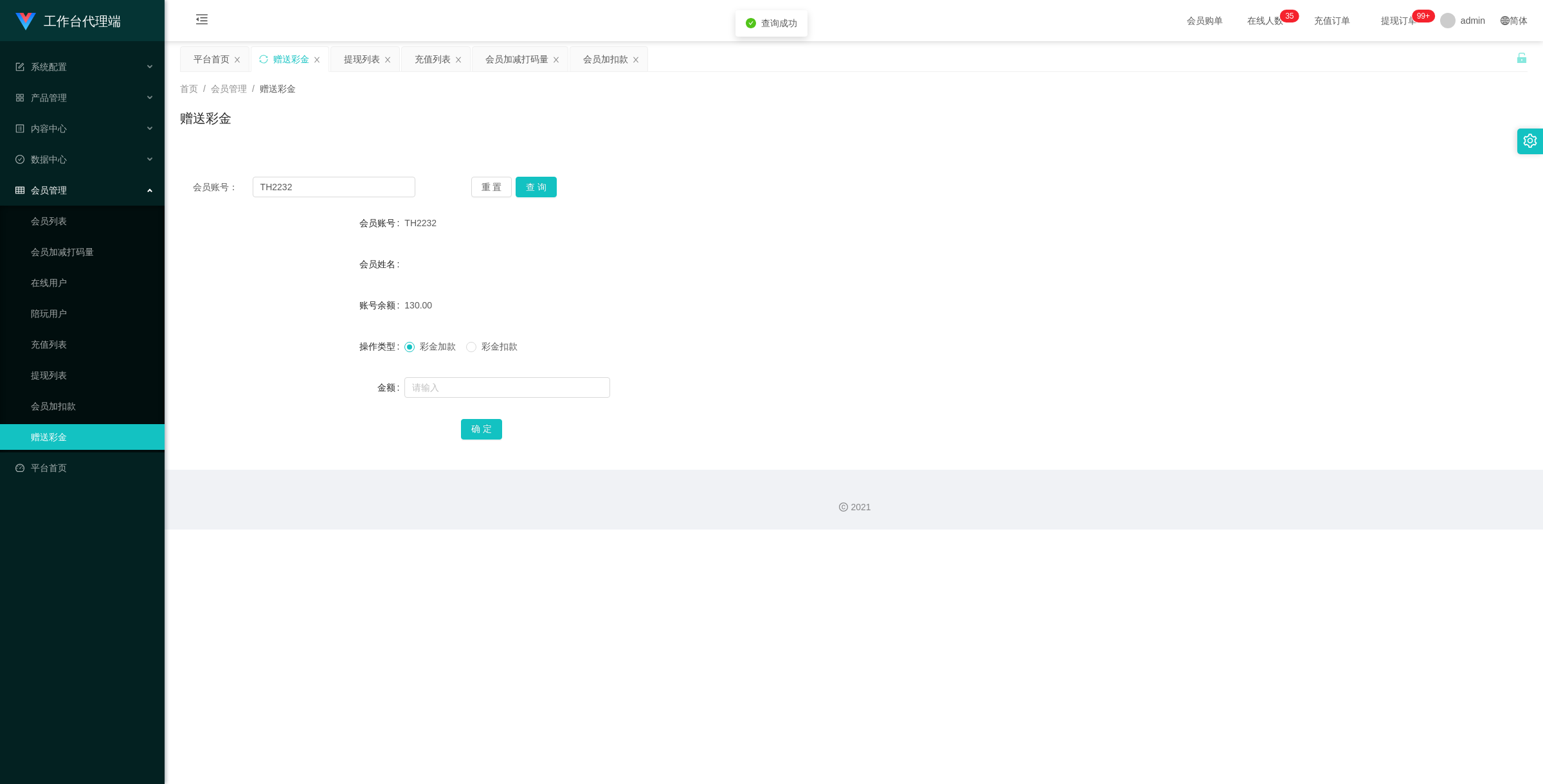
click at [484, 343] on span "彩金扣款" at bounding box center [499, 346] width 46 height 10
click at [499, 379] on input "text" at bounding box center [507, 387] width 206 height 21
type input "130"
drag, startPoint x: 480, startPoint y: 432, endPoint x: 656, endPoint y: 408, distance: 177.6
click at [480, 432] on button "确 定" at bounding box center [481, 429] width 41 height 21
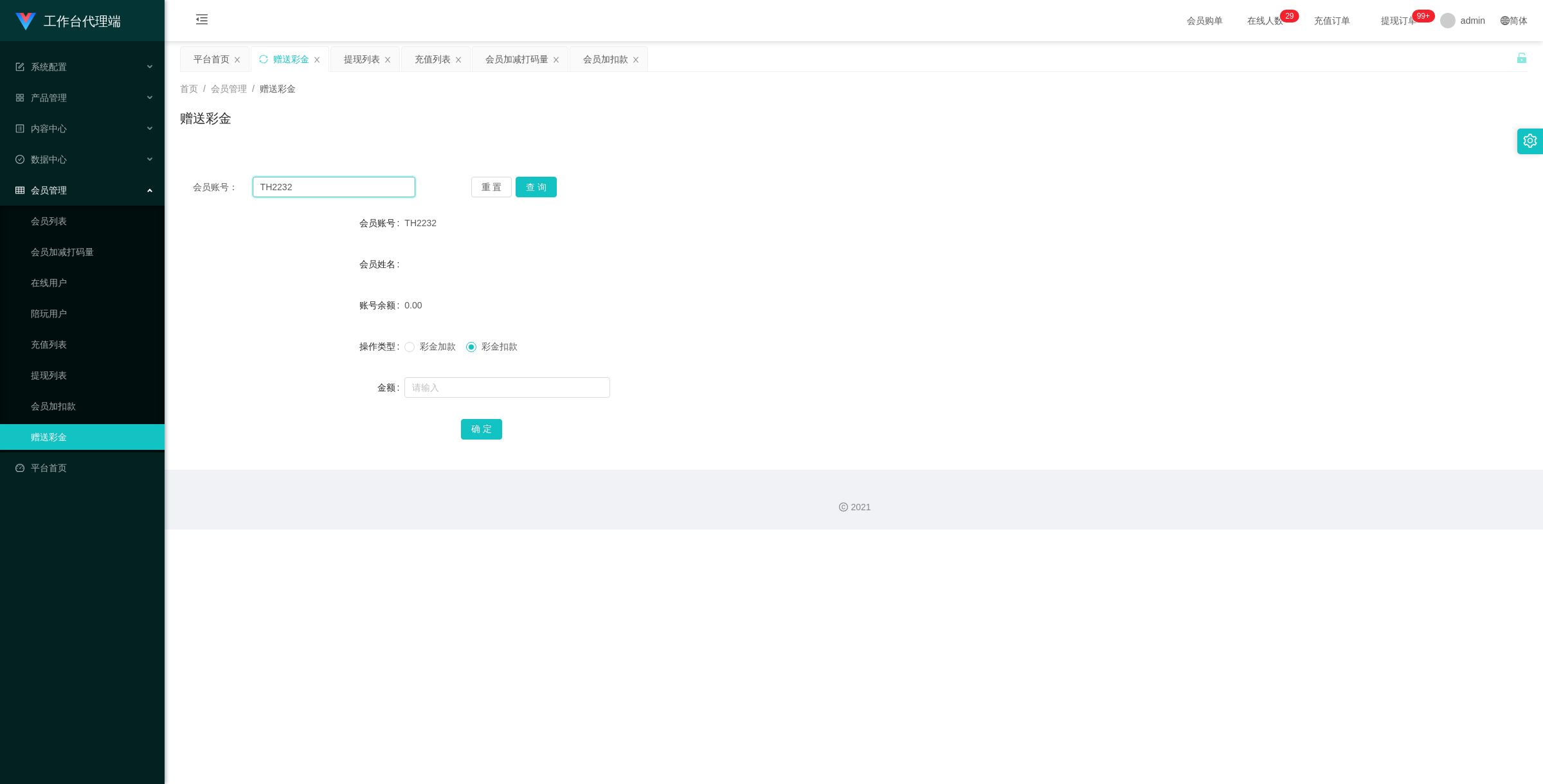
drag, startPoint x: 301, startPoint y: 178, endPoint x: 301, endPoint y: 187, distance: 9.0
click at [301, 178] on input "TH2232" at bounding box center [334, 186] width 162 height 21
drag, startPoint x: 301, startPoint y: 187, endPoint x: 254, endPoint y: 175, distance: 48.5
click at [254, 175] on div "会员账号： TH2232 重 置 查 询 会员账号 TH2232 会员姓名 账号余额 0.00 操作类型 彩金加款 彩金扣款 金额 确 定" at bounding box center [853, 317] width 1347 height 306
paste input "lavtan"
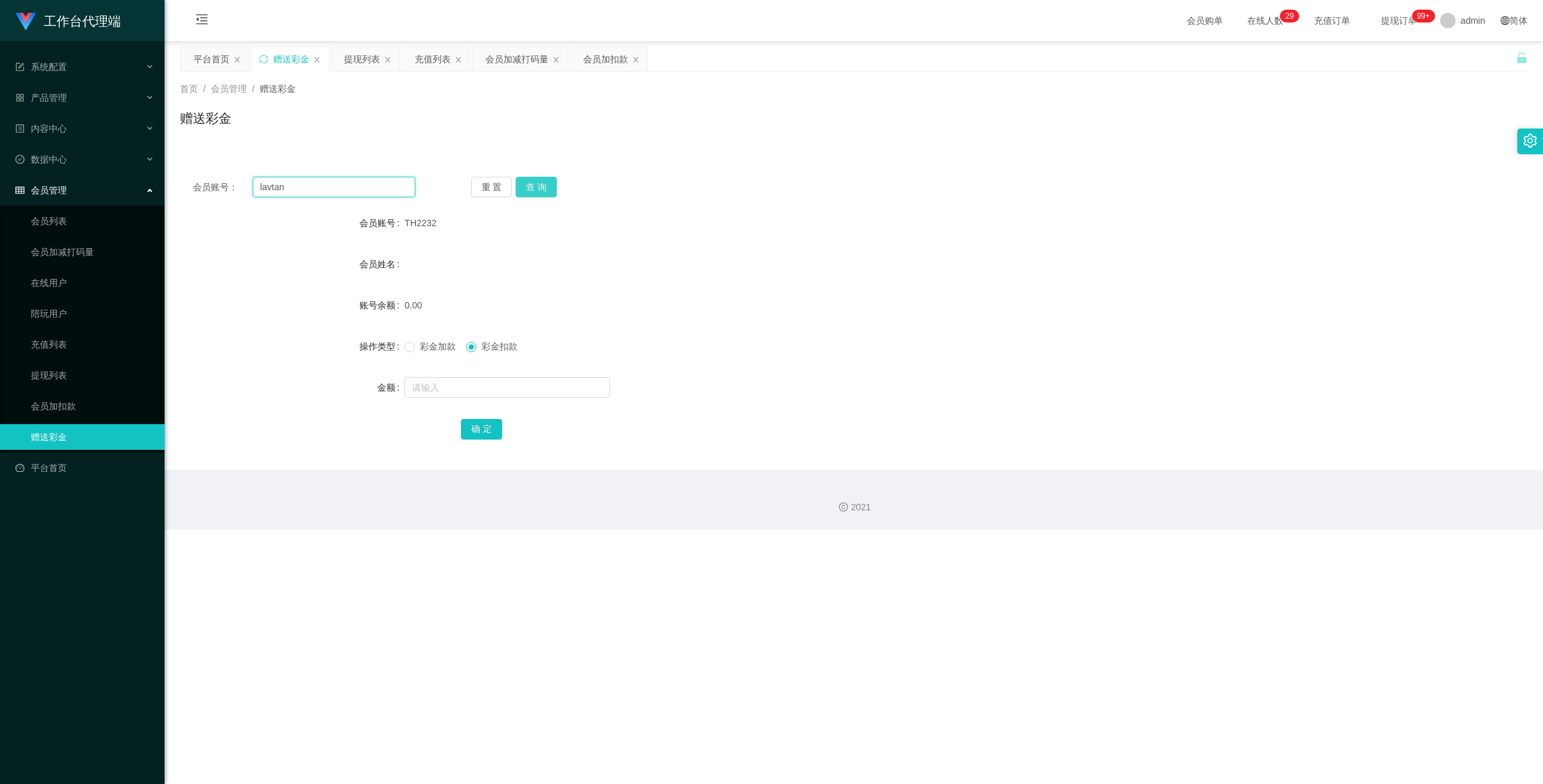
type input "lavtan"
click at [530, 191] on button "查 询" at bounding box center [535, 186] width 41 height 21
click at [462, 383] on input "text" at bounding box center [507, 387] width 206 height 21
type input "130"
click at [473, 423] on button "确 定" at bounding box center [481, 429] width 41 height 21
